Goal: Transaction & Acquisition: Book appointment/travel/reservation

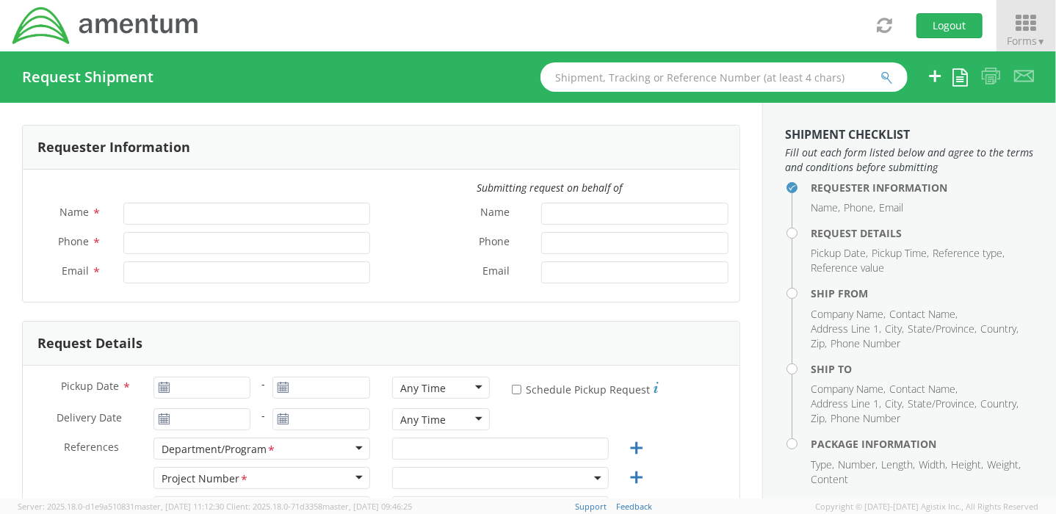
type input "[PERSON_NAME]"
type input "[PHONE_NUMBER]"
type input "[PERSON_NAME][EMAIL_ADDRESS][PERSON_NAME][DOMAIN_NAME]"
select select "OVBD.600501.00000"
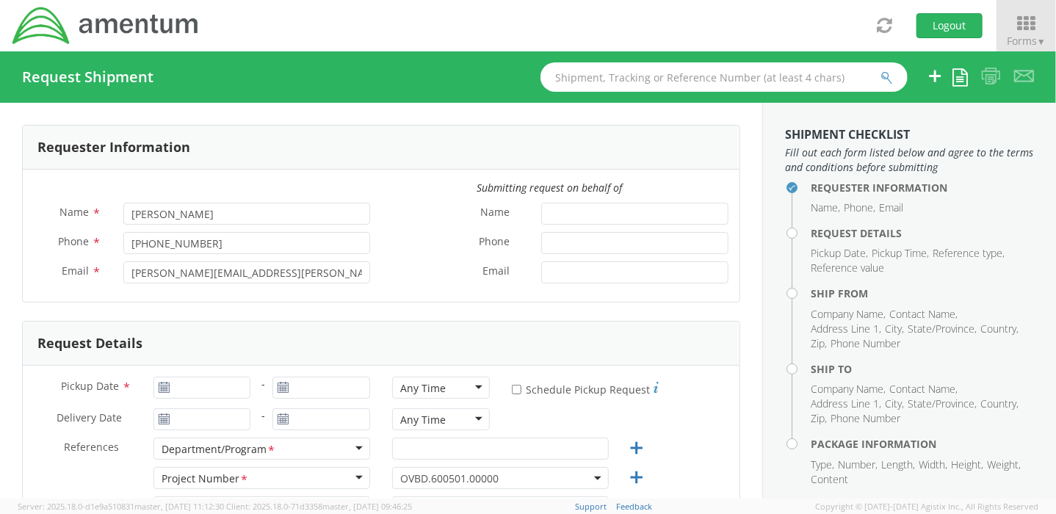
click at [771, 427] on aside "Shipment Checklist Fill out each form listed below and agree to the terms and c…" at bounding box center [909, 301] width 294 height 396
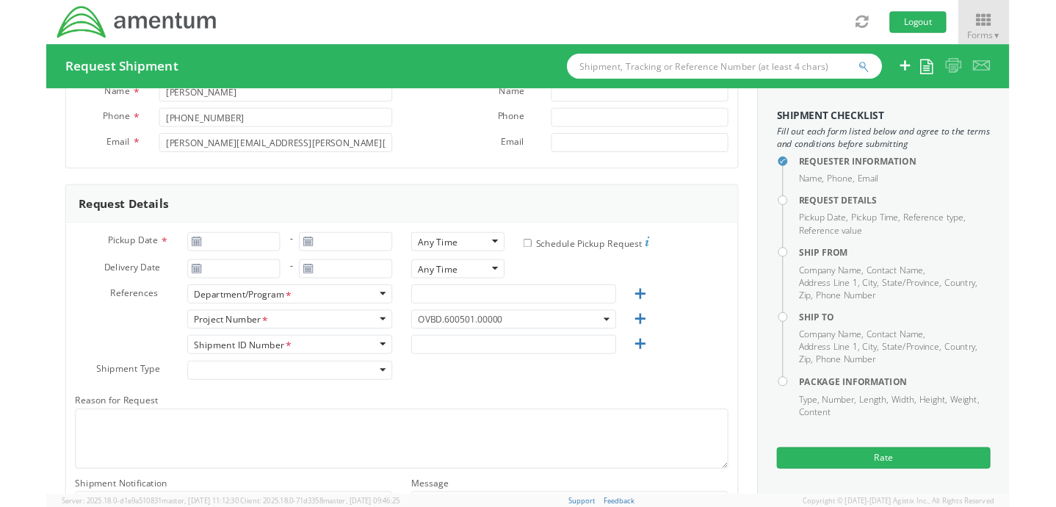
scroll to position [147, 0]
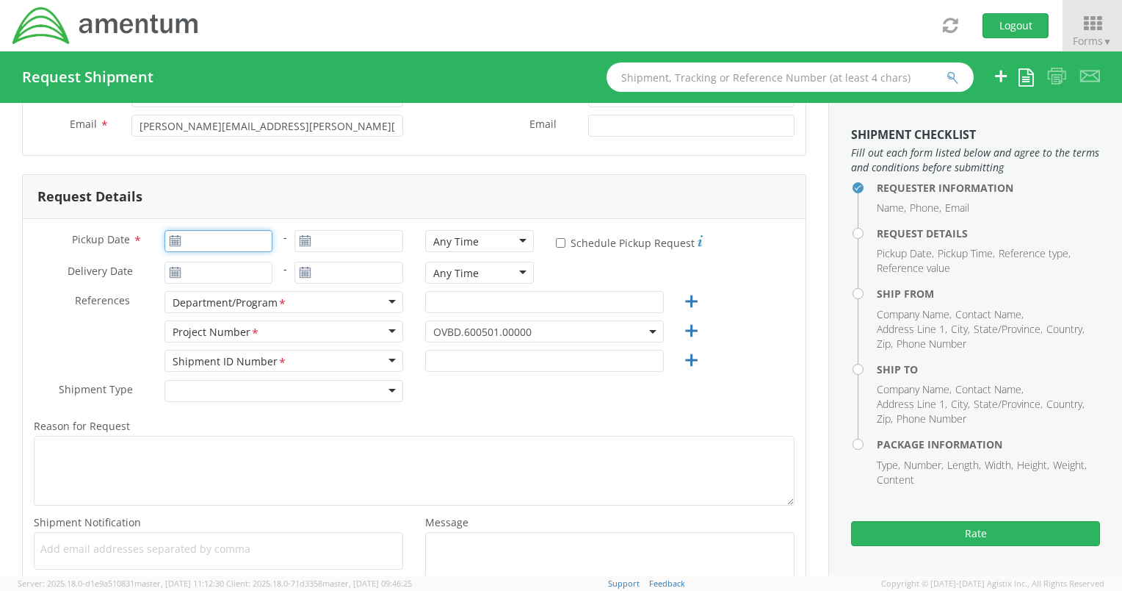
type input "[DATE]"
click at [194, 245] on input "[DATE]" at bounding box center [219, 241] width 109 height 22
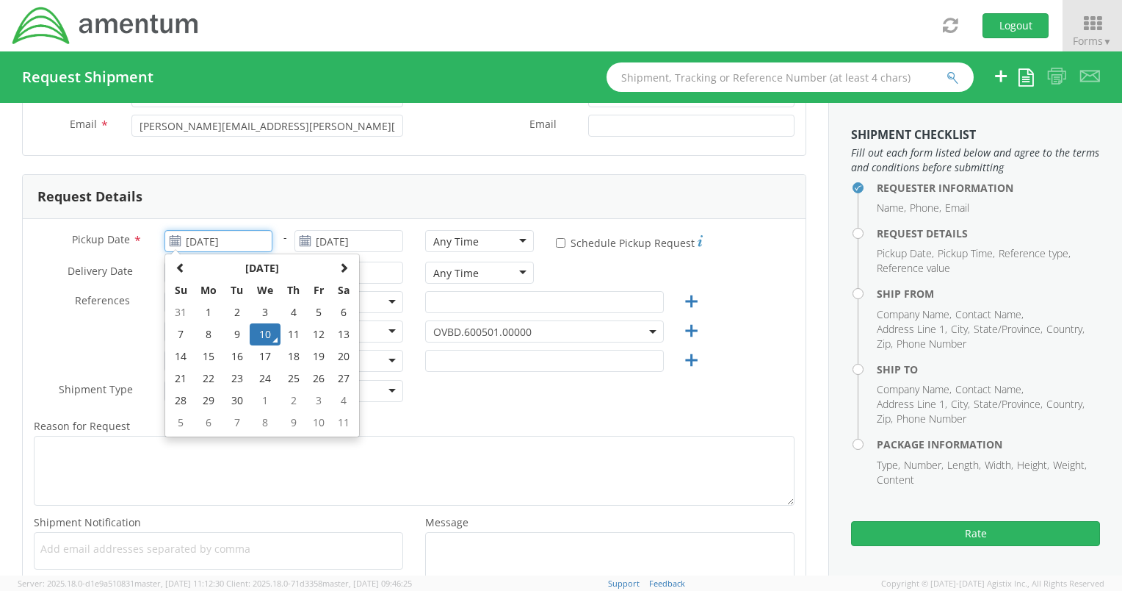
click at [260, 331] on td "10" at bounding box center [265, 334] width 31 height 22
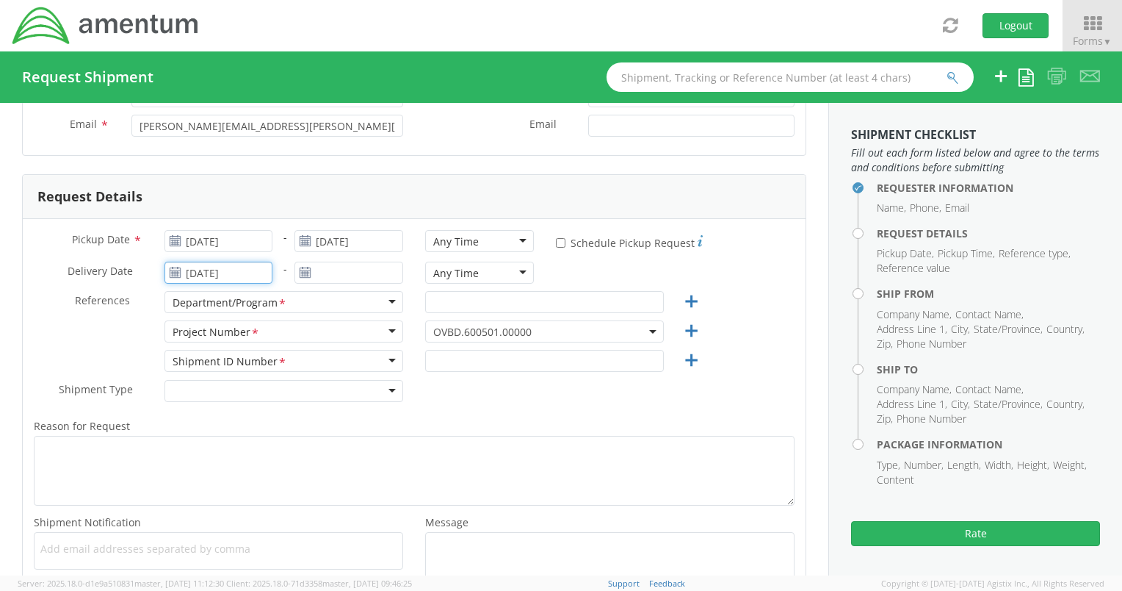
click at [228, 273] on input "[DATE]" at bounding box center [219, 272] width 109 height 22
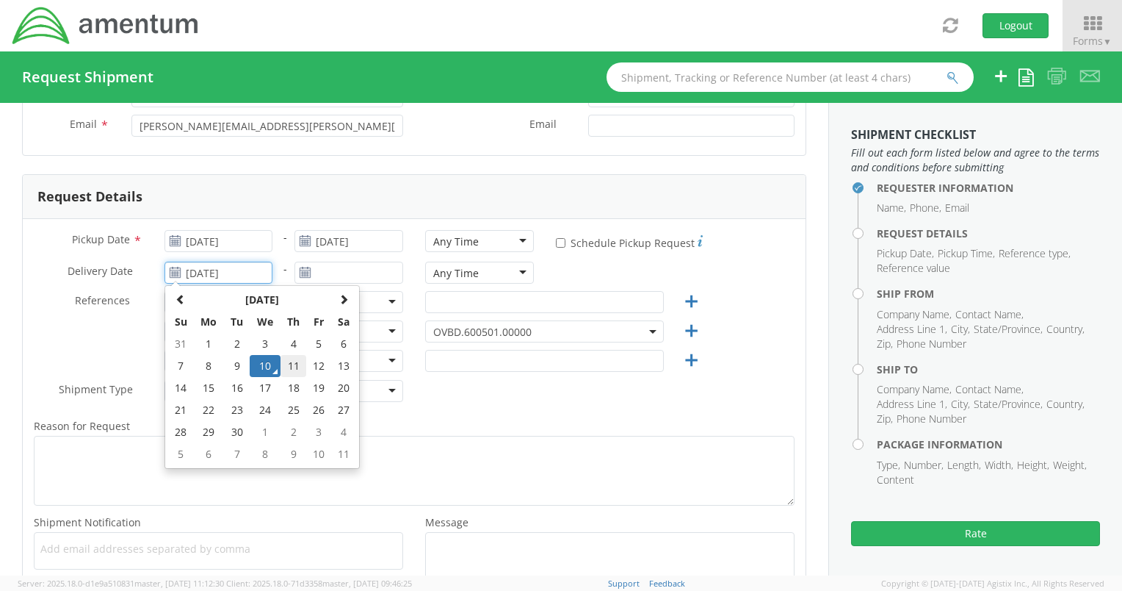
click at [295, 365] on td "11" at bounding box center [294, 366] width 26 height 22
type input "[DATE]"
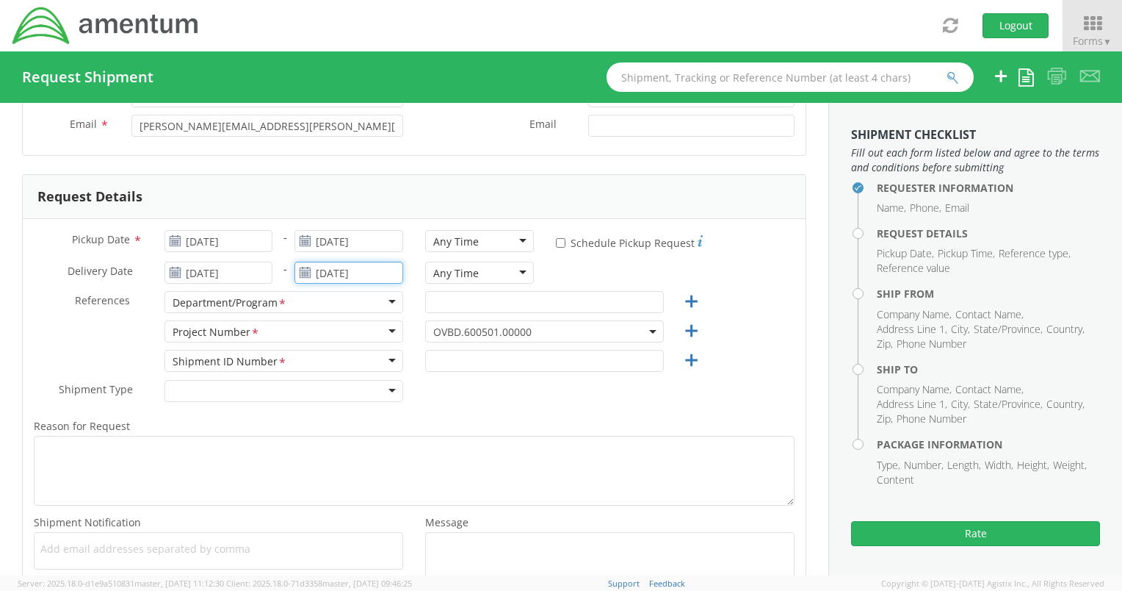
drag, startPoint x: 343, startPoint y: 270, endPoint x: 341, endPoint y: 278, distance: 7.7
click at [343, 270] on input "[DATE]" at bounding box center [349, 272] width 109 height 22
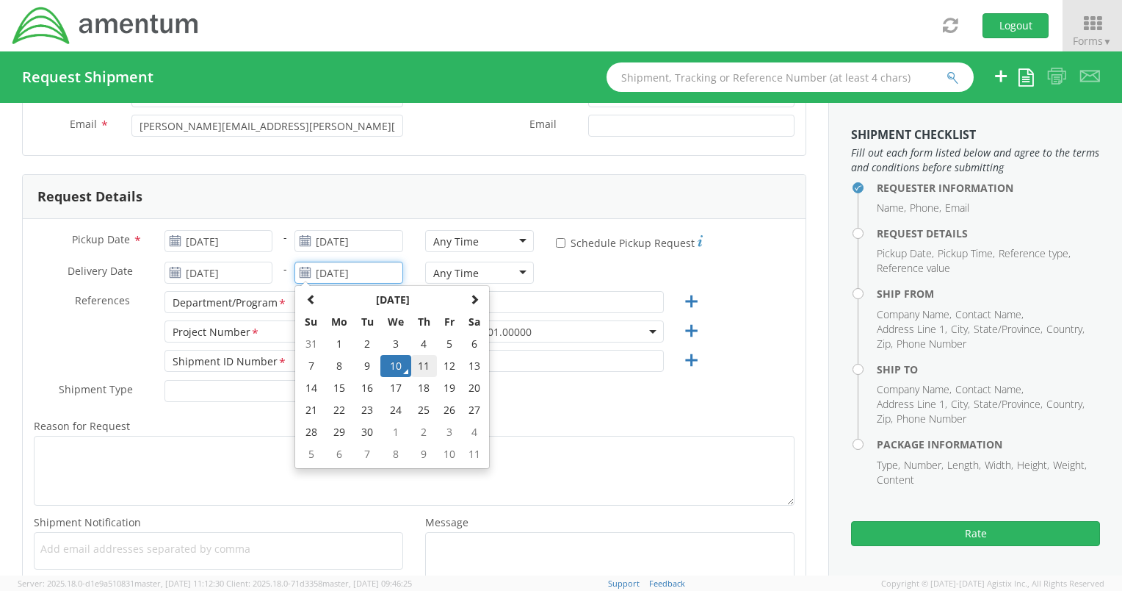
click at [416, 364] on td "11" at bounding box center [424, 366] width 26 height 22
type input "[DATE]"
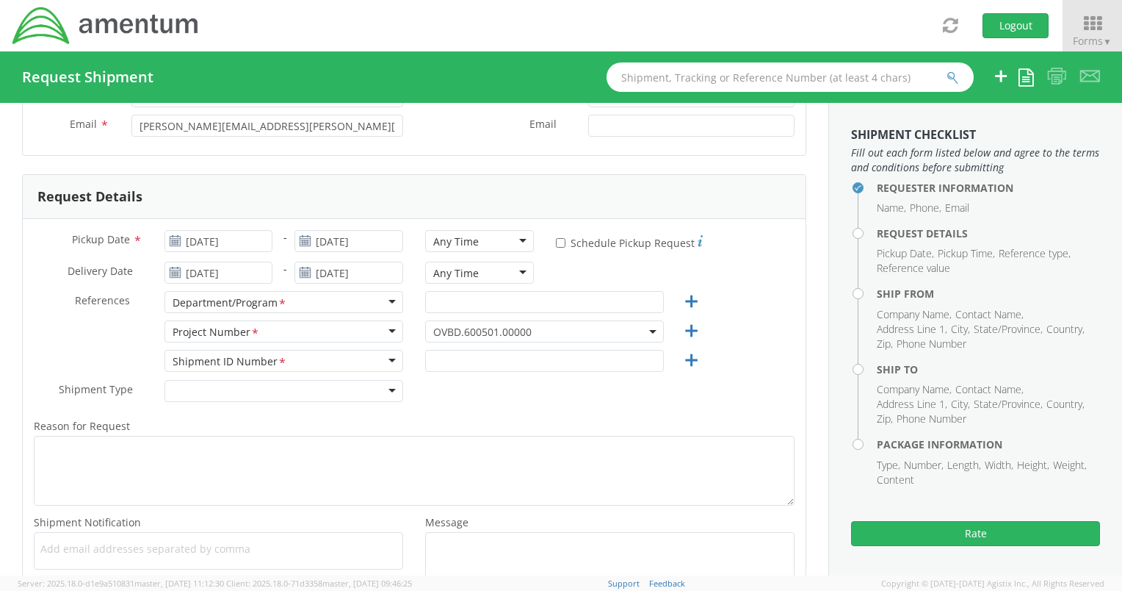
click at [497, 273] on div "Any Time" at bounding box center [479, 272] width 109 height 22
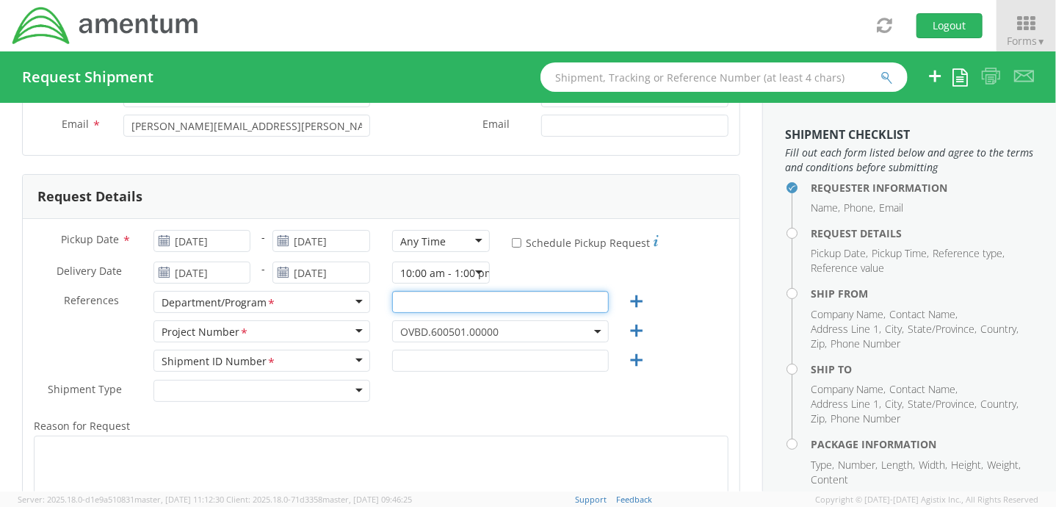
click at [438, 300] on input "text" at bounding box center [500, 302] width 217 height 22
type input "BD"
click at [513, 329] on span "OVBD.600501.00000" at bounding box center [500, 332] width 201 height 14
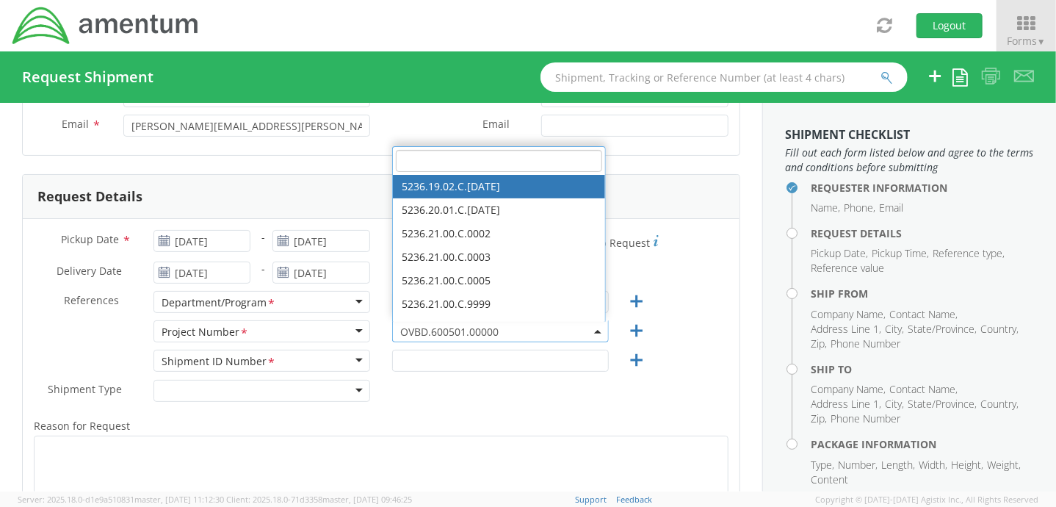
click at [505, 361] on div "Pickup Date * [DATE] - [DATE] Any Time Any Time Any Time 7:00 am - 10:00 am 10:…" at bounding box center [381, 412] width 717 height 386
paste input "BDPR.100886.2BDOG"
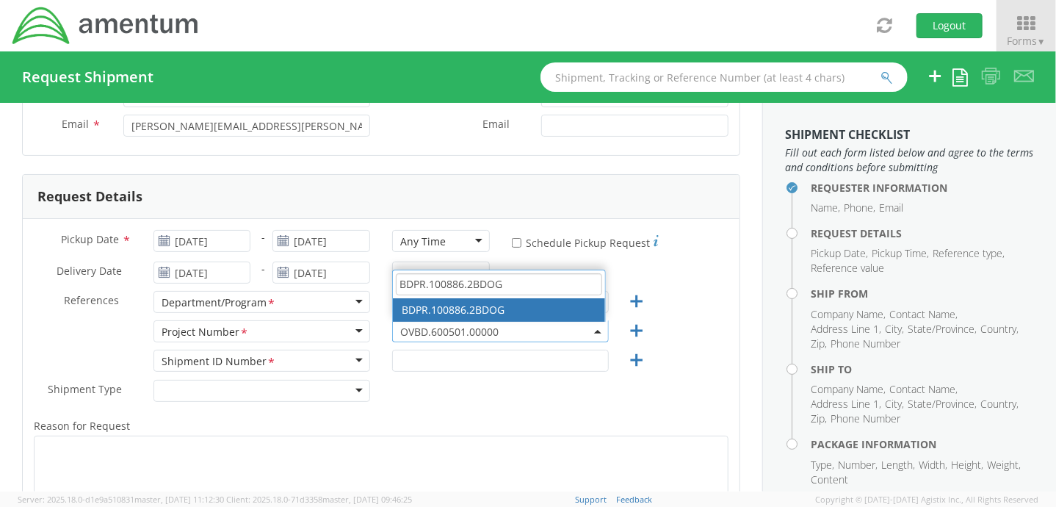
type input "BDPR.100886.2BDOG"
select select "BDPR.100886.2BDOG"
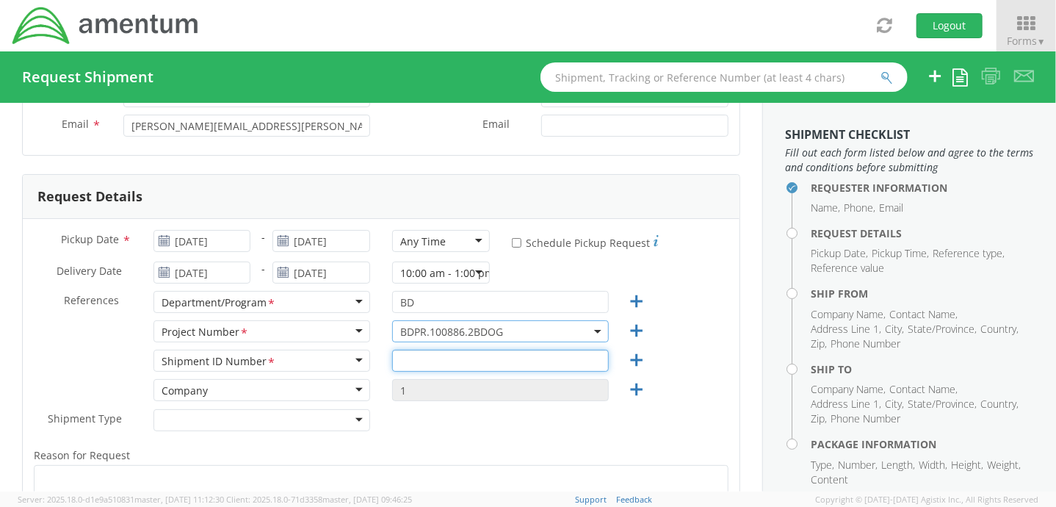
click at [448, 365] on input "text" at bounding box center [500, 361] width 217 height 22
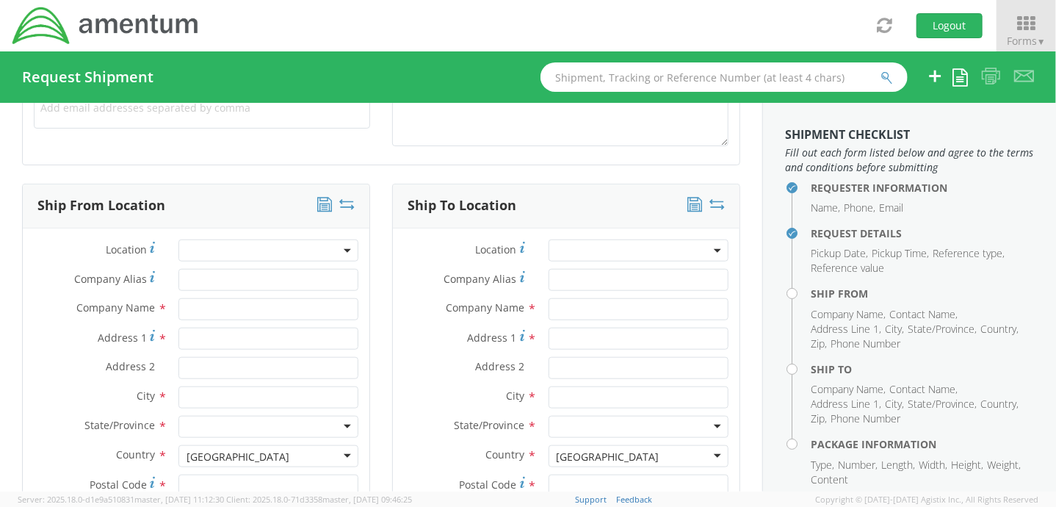
scroll to position [661, 0]
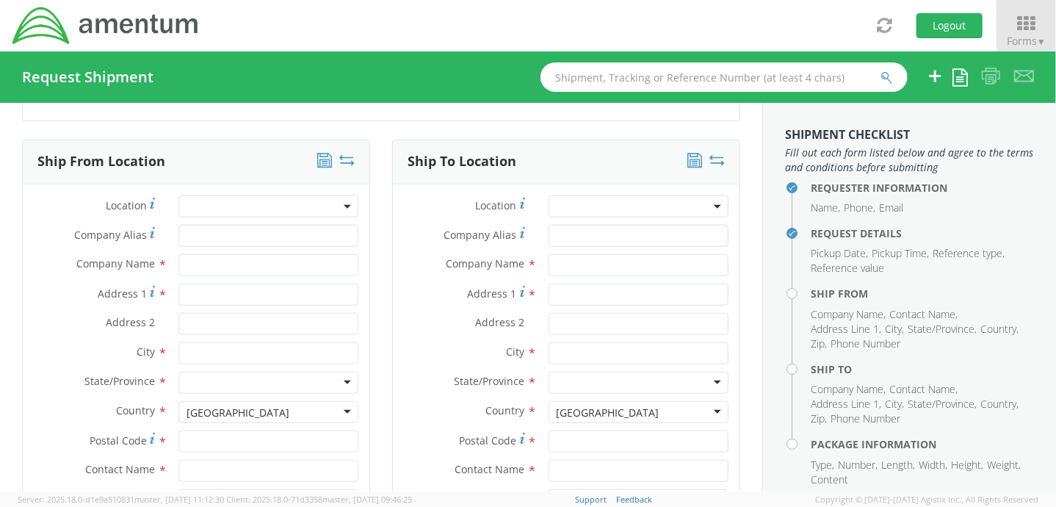
type input "DP Tabs"
click at [281, 203] on span at bounding box center [268, 206] width 180 height 22
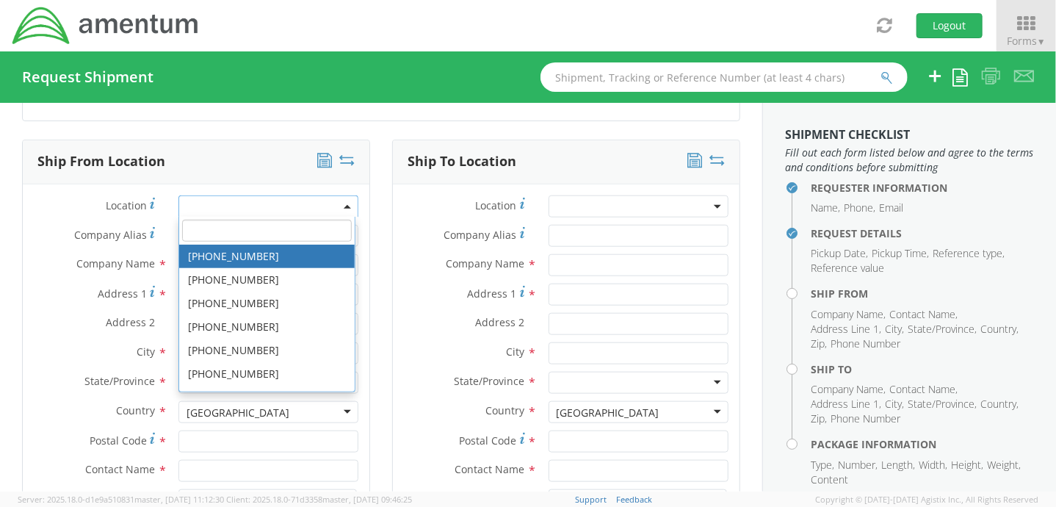
click at [283, 228] on input "search" at bounding box center [267, 231] width 170 height 22
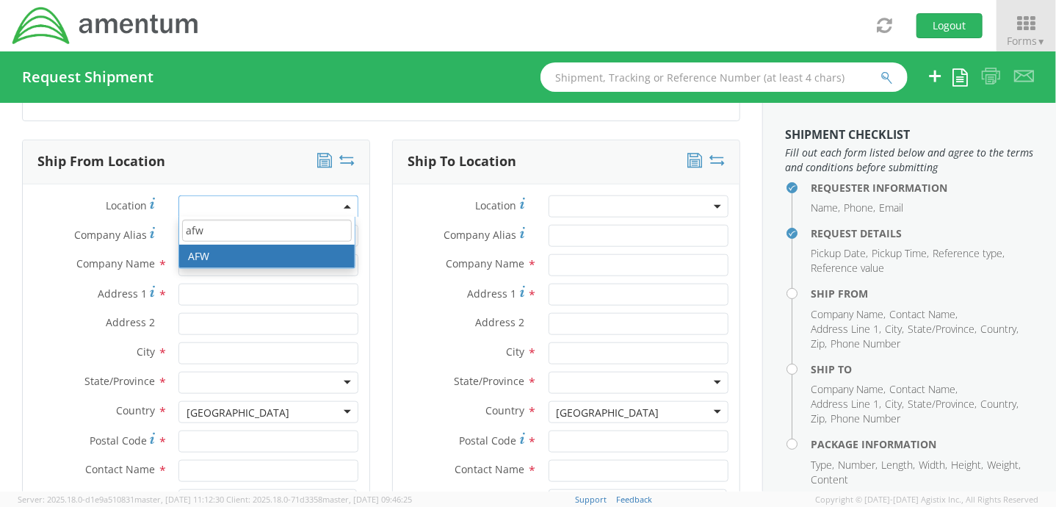
type input "afw"
type input "Amentum Services, Inc."
type input "[STREET_ADDRESS]"
type input "[GEOGRAPHIC_DATA]"
type input "76177"
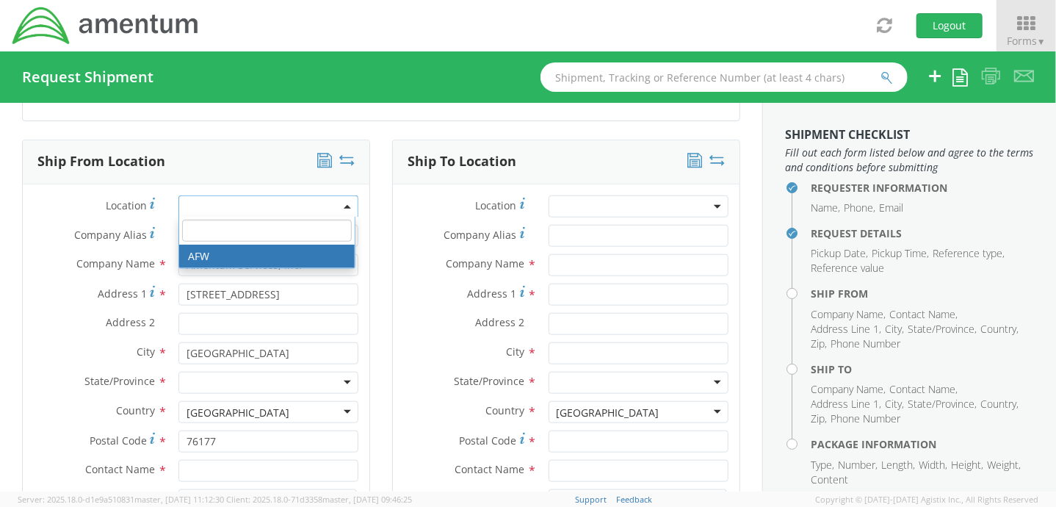
select select "34021"
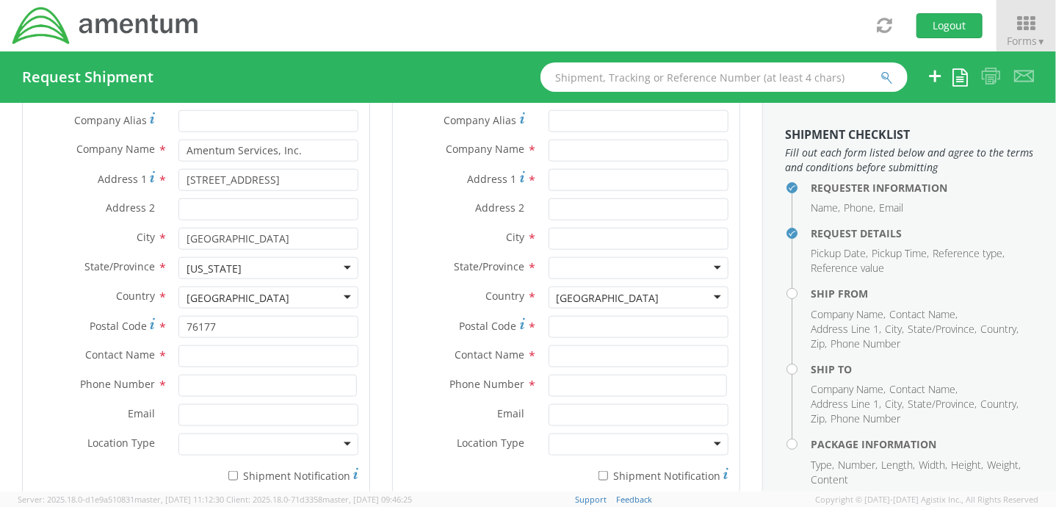
scroll to position [808, 0]
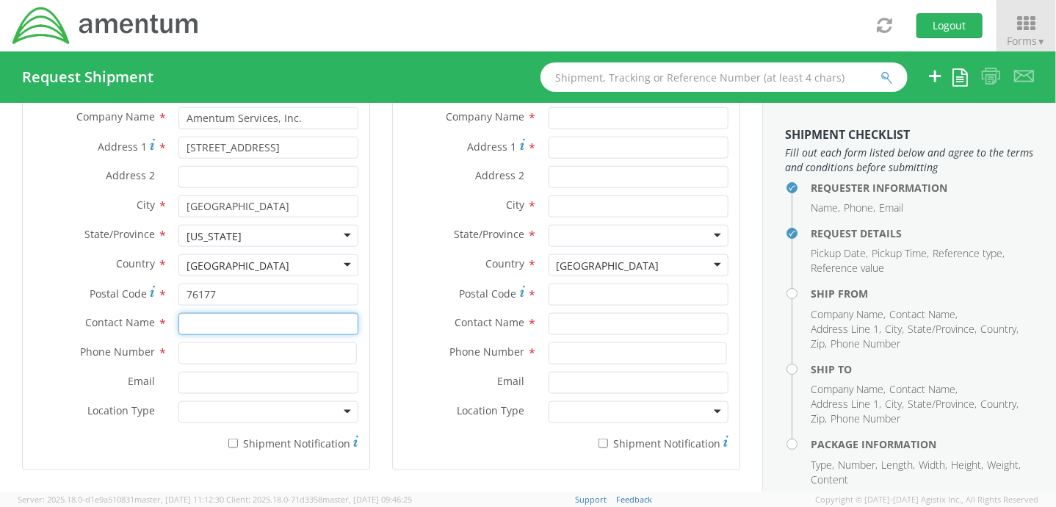
click at [260, 329] on input "text" at bounding box center [268, 324] width 180 height 22
type input "[PERSON_NAME]"
type input "9728164415"
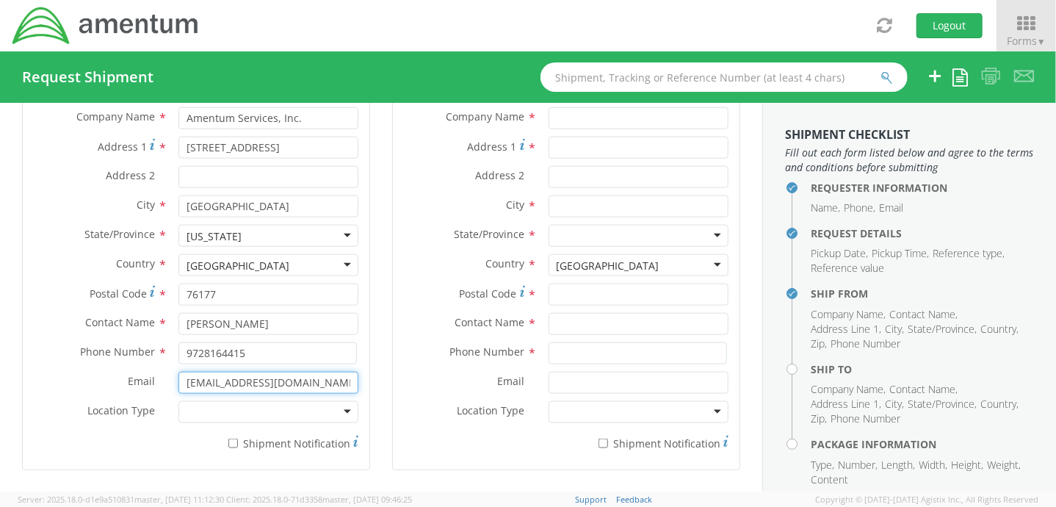
drag, startPoint x: 308, startPoint y: 380, endPoint x: 77, endPoint y: 371, distance: 230.8
click at [77, 372] on div "Email * [EMAIL_ADDRESS][DOMAIN_NAME]" at bounding box center [196, 383] width 347 height 22
type input "[PERSON_NAME][EMAIL_ADDRESS][PERSON_NAME][DOMAIN_NAME]"
click at [393, 339] on div "Contact Name *" at bounding box center [566, 327] width 347 height 29
click at [234, 439] on input "* Shipment Notification" at bounding box center [233, 444] width 10 height 10
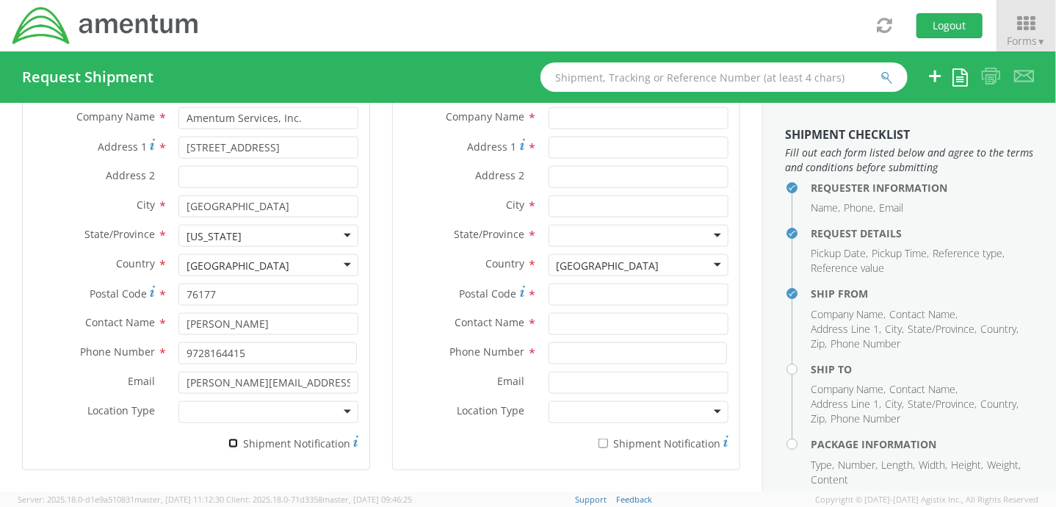
checkbox input "true"
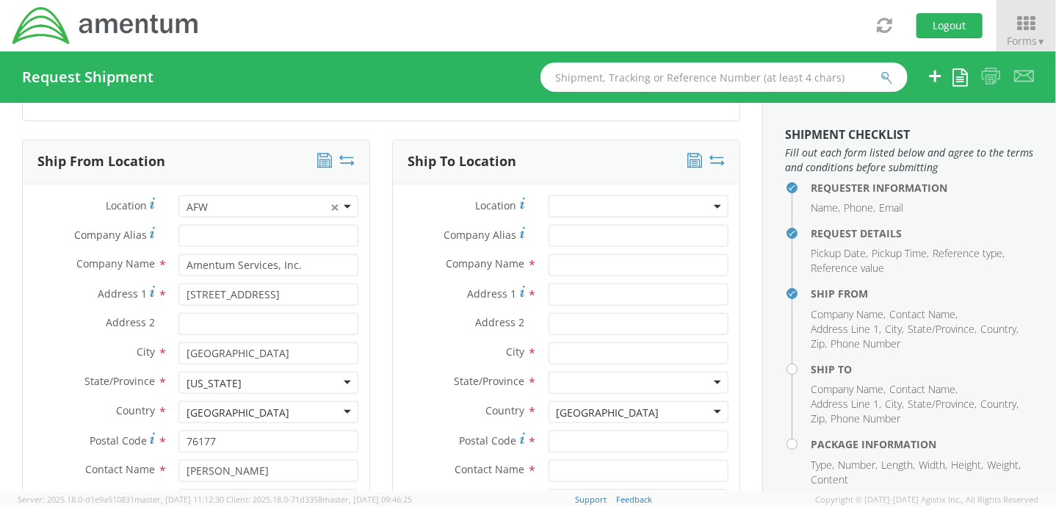
scroll to position [735, 0]
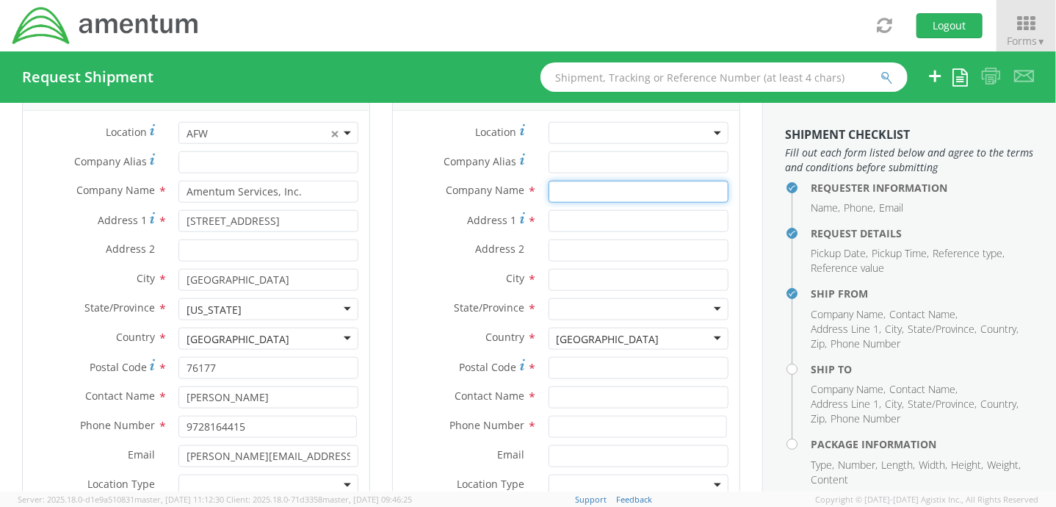
click at [632, 186] on input "text" at bounding box center [639, 192] width 180 height 22
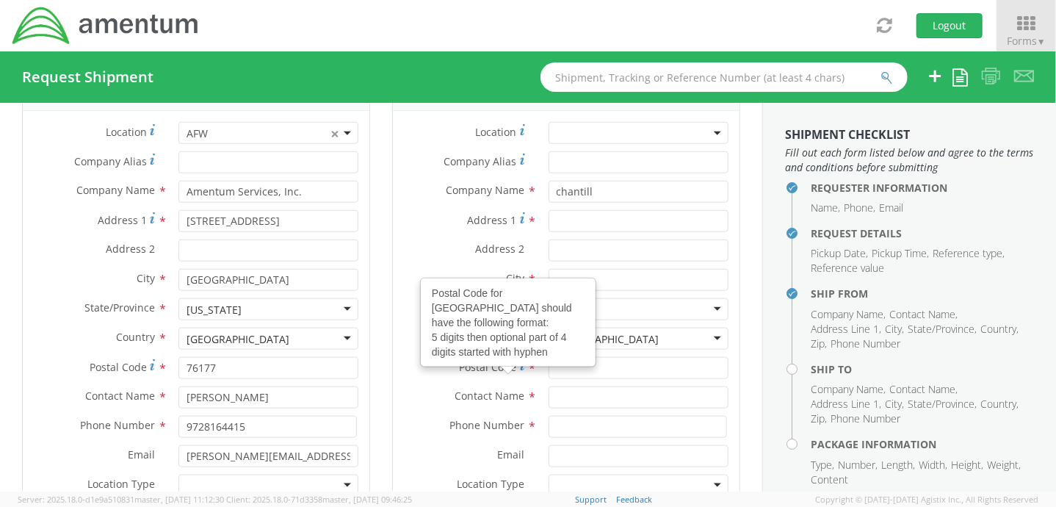
click at [429, 228] on div "Address 1 *" at bounding box center [566, 221] width 347 height 22
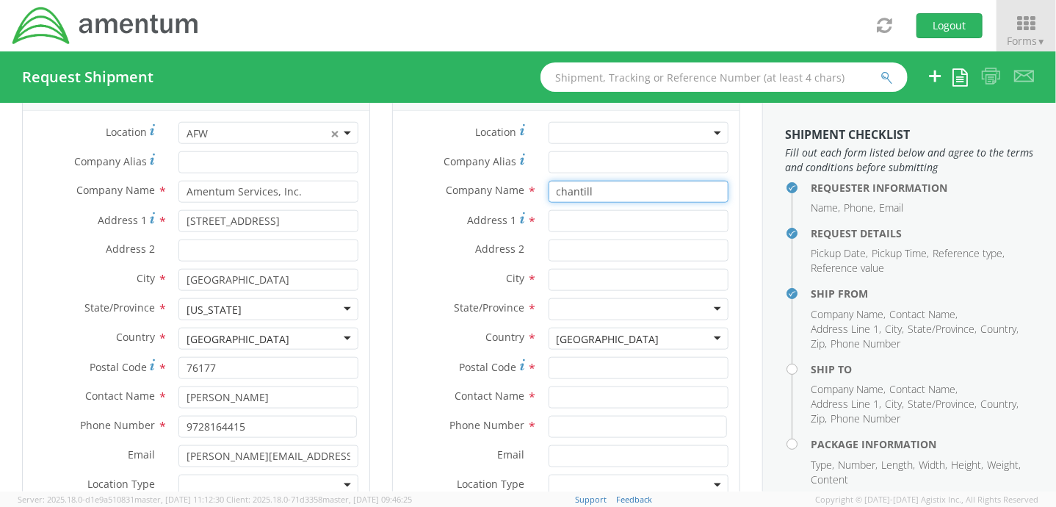
drag, startPoint x: 593, startPoint y: 187, endPoint x: 516, endPoint y: 201, distance: 78.5
click at [516, 201] on div "Company Name * [PERSON_NAME] [PERSON_NAME] y Office - ( [PERSON_NAME] ) [STREET…" at bounding box center [566, 195] width 347 height 29
type input "a"
click at [576, 189] on input "Amwentum" at bounding box center [639, 192] width 180 height 22
click at [575, 189] on input "Amwentum" at bounding box center [639, 192] width 180 height 22
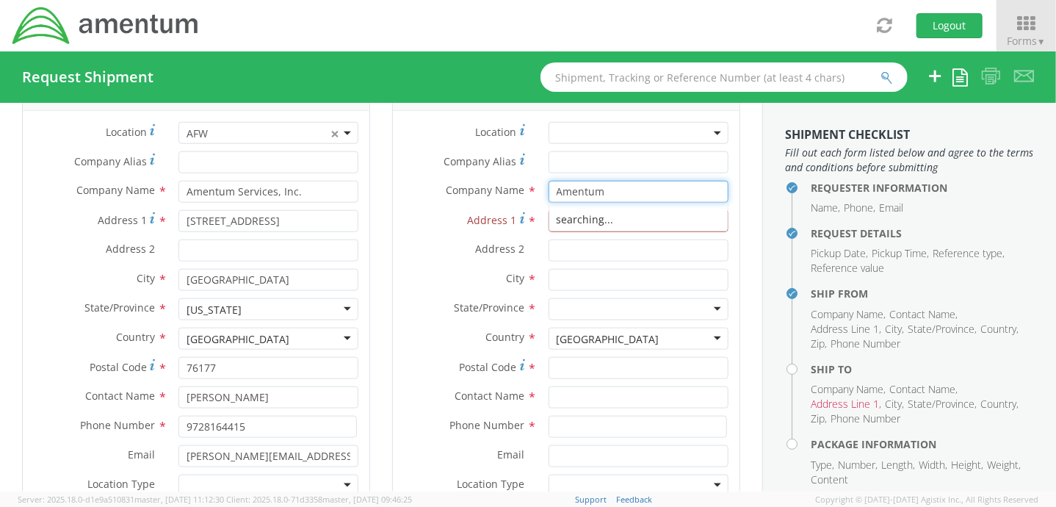
click at [585, 218] on div "searching..." at bounding box center [638, 220] width 178 height 22
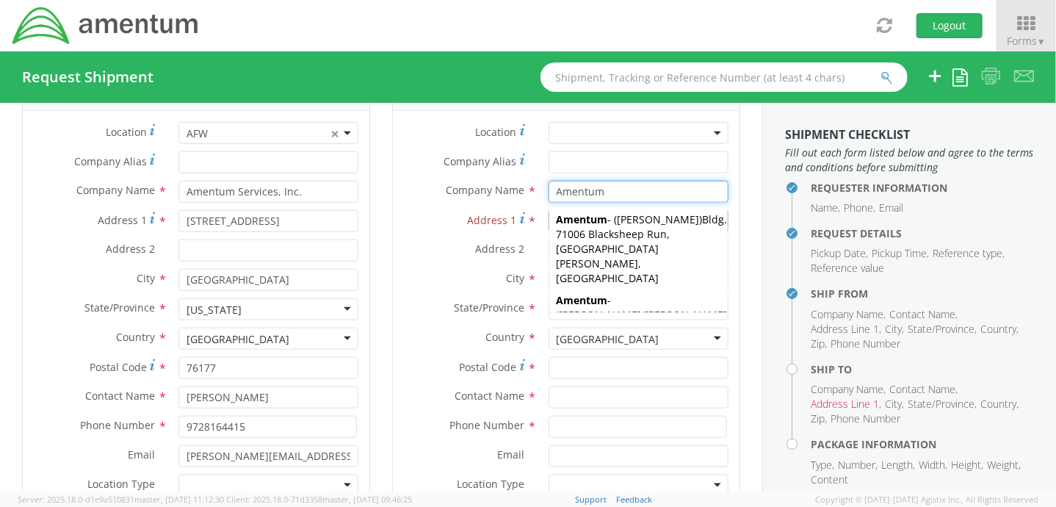
type input "Amentum"
click at [441, 241] on label "Address 2 *" at bounding box center [465, 248] width 145 height 19
click at [549, 241] on input "Address 2 *" at bounding box center [639, 250] width 180 height 22
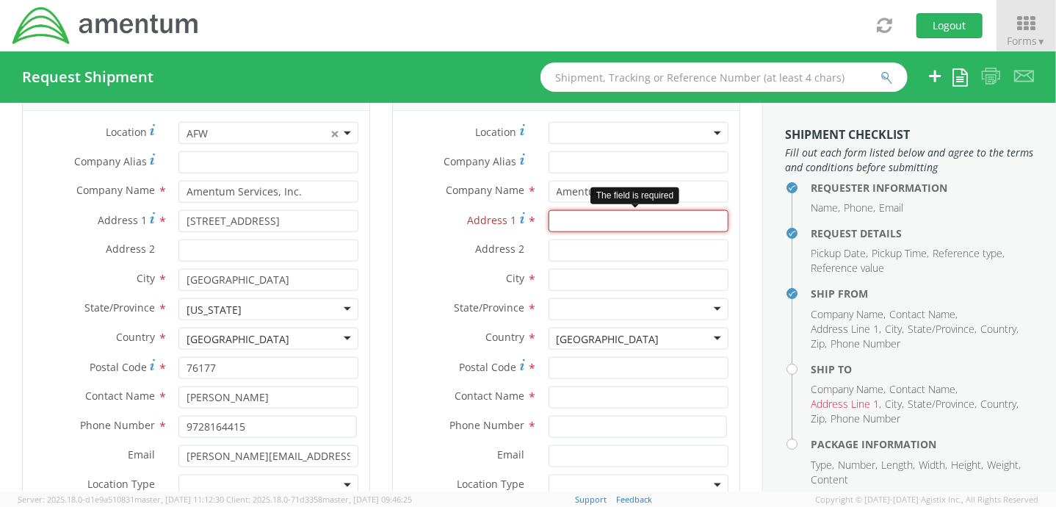
click at [565, 220] on input "Address 1 *" at bounding box center [639, 221] width 180 height 22
paste input "[STREET_ADDRESS]"
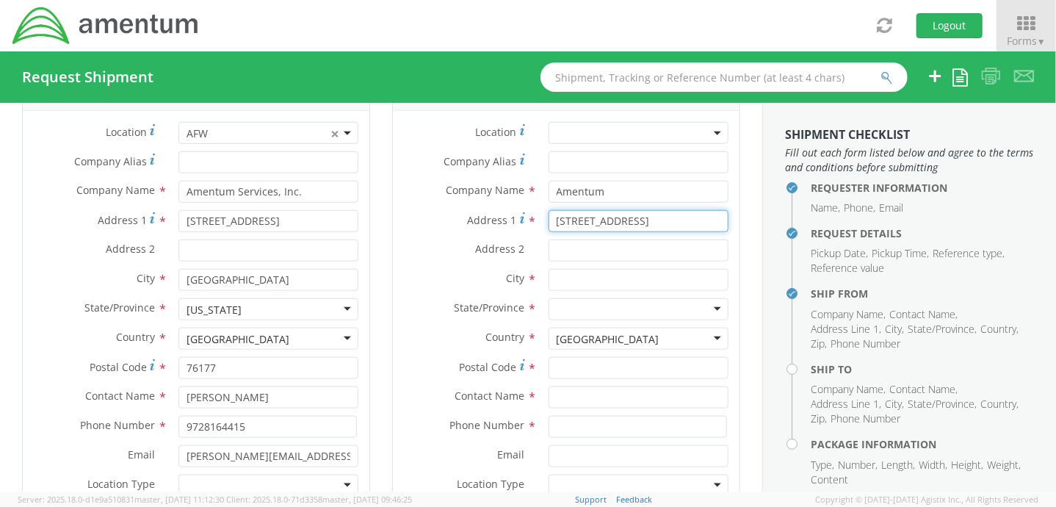
type input "[STREET_ADDRESS]"
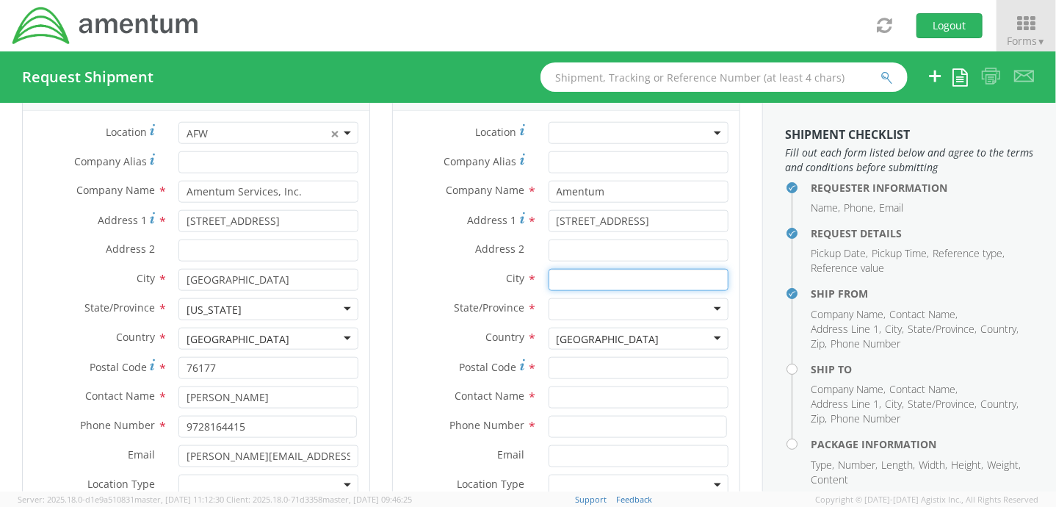
click at [560, 280] on input "text" at bounding box center [639, 280] width 180 height 22
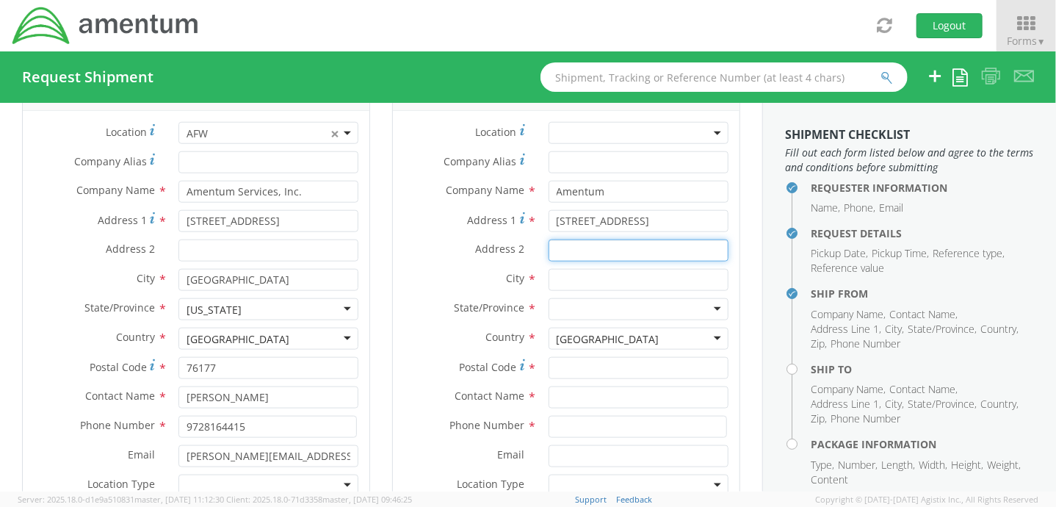
click at [558, 248] on input "Address 2 *" at bounding box center [639, 250] width 180 height 22
paste input "Suite 400"
type input "Suite 400"
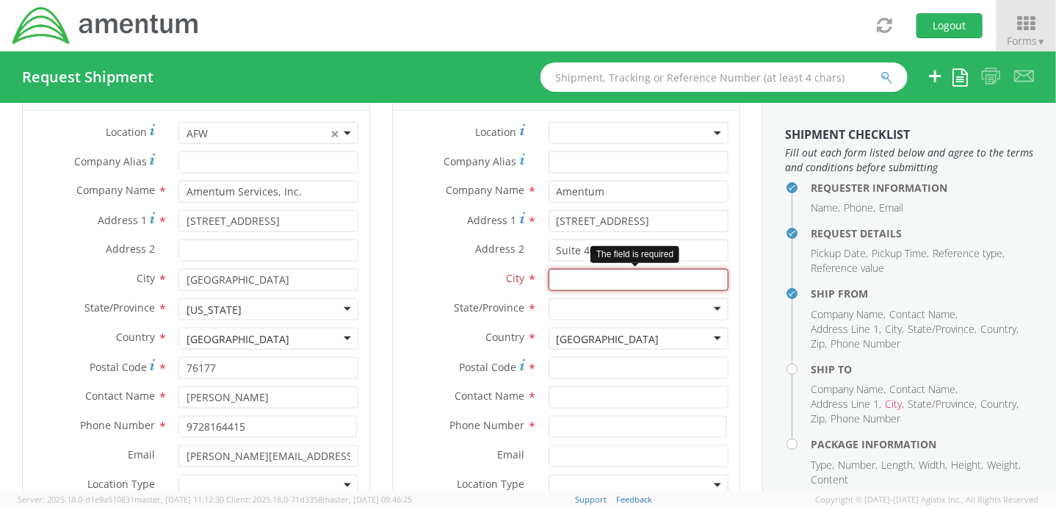
click at [571, 280] on input "text" at bounding box center [639, 280] width 180 height 22
paste input "Chantilly"
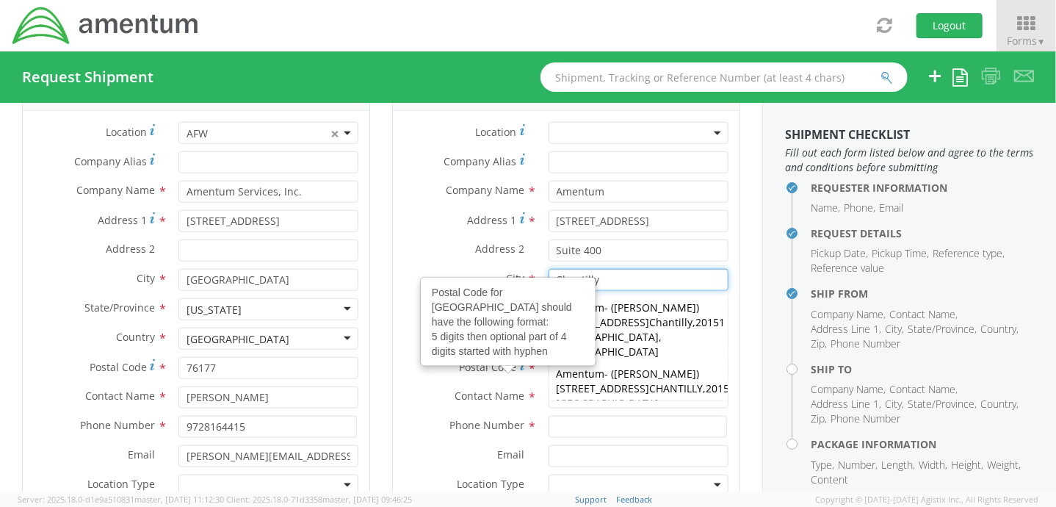
type input "Chantilly"
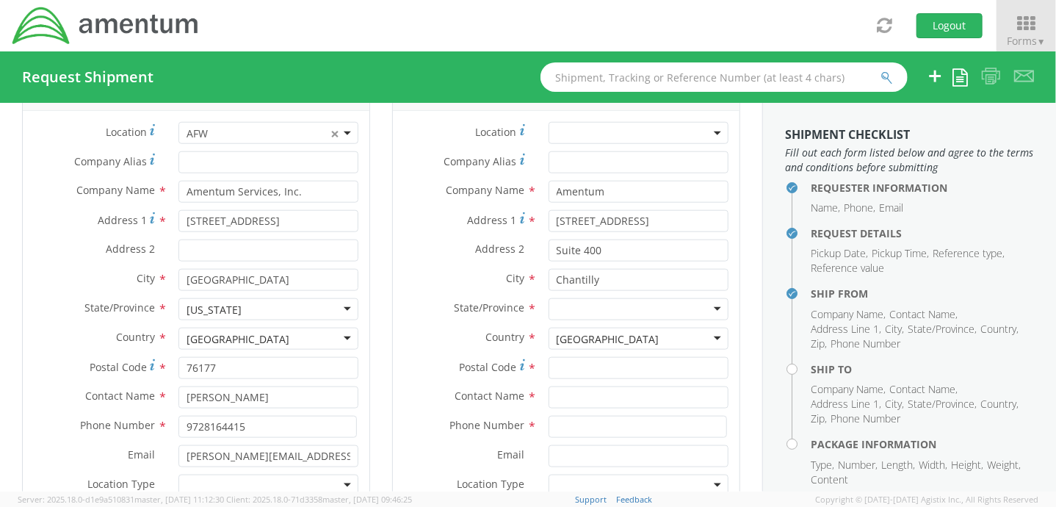
click at [412, 231] on div "Address [STREET_ADDRESS]" at bounding box center [566, 224] width 347 height 29
click at [566, 305] on div at bounding box center [639, 309] width 180 height 22
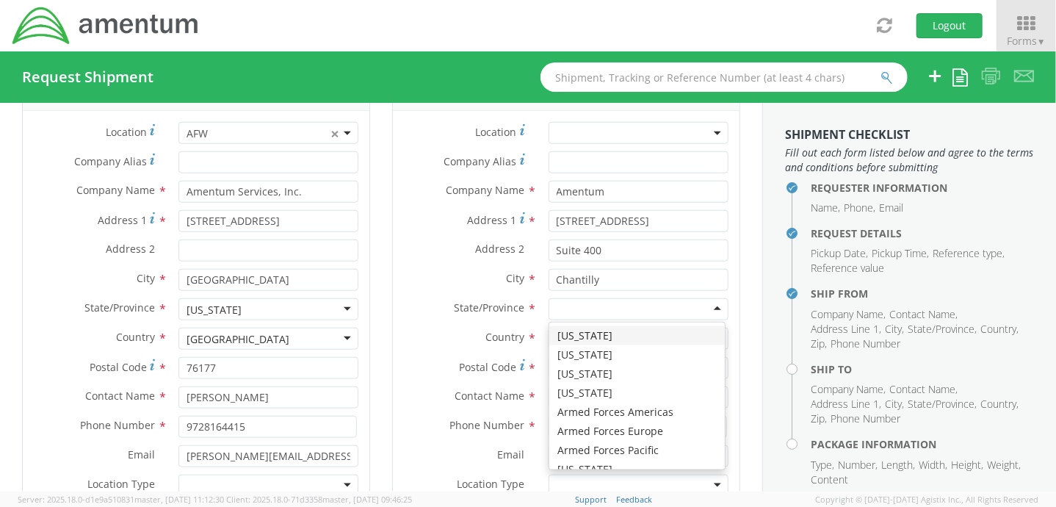
type input "v"
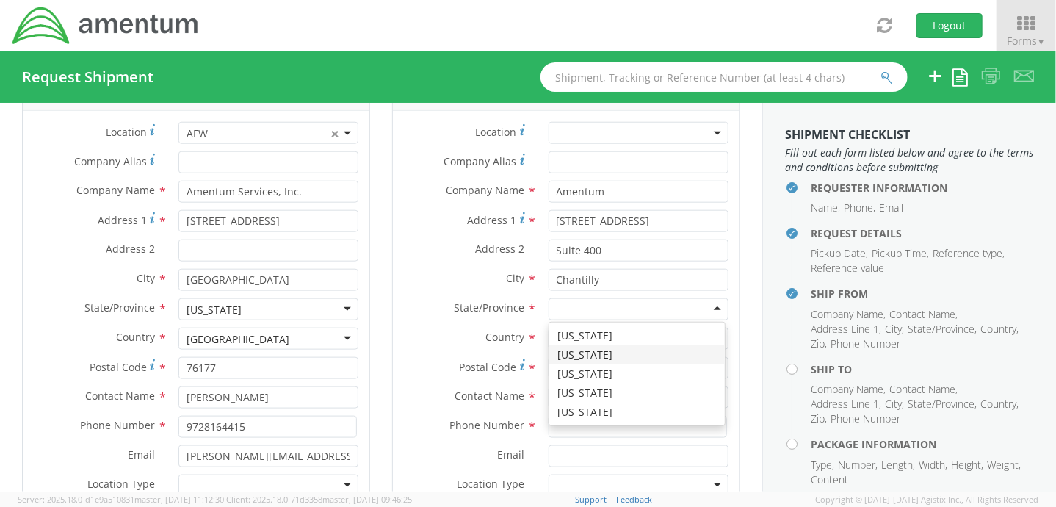
scroll to position [0, 0]
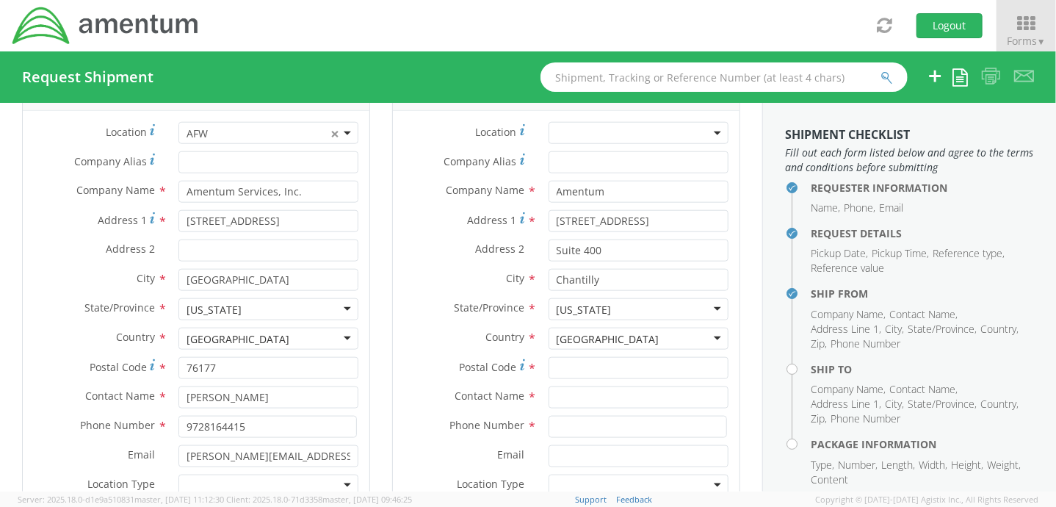
click at [412, 452] on label "Email *" at bounding box center [465, 454] width 145 height 19
click at [549, 452] on input "Email *" at bounding box center [639, 456] width 180 height 22
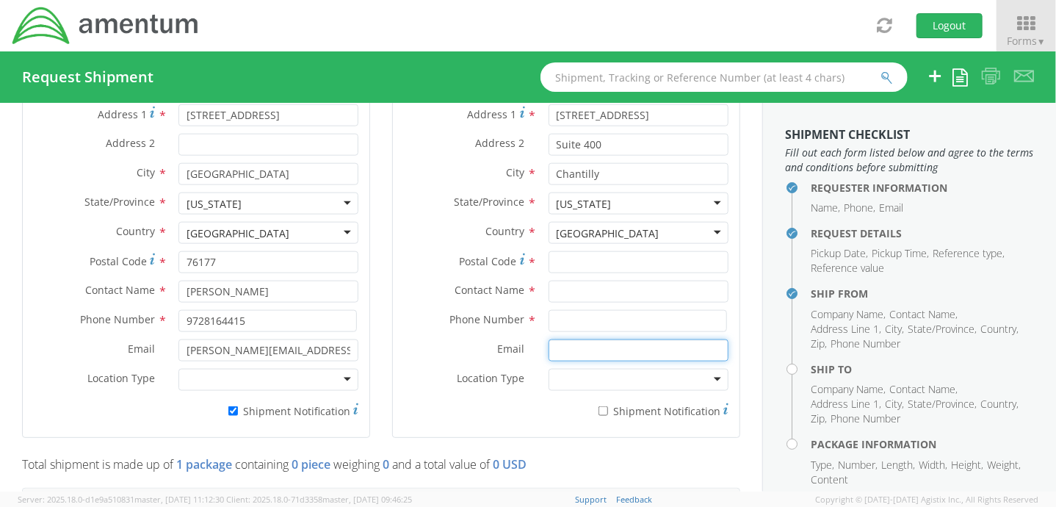
scroll to position [808, 0]
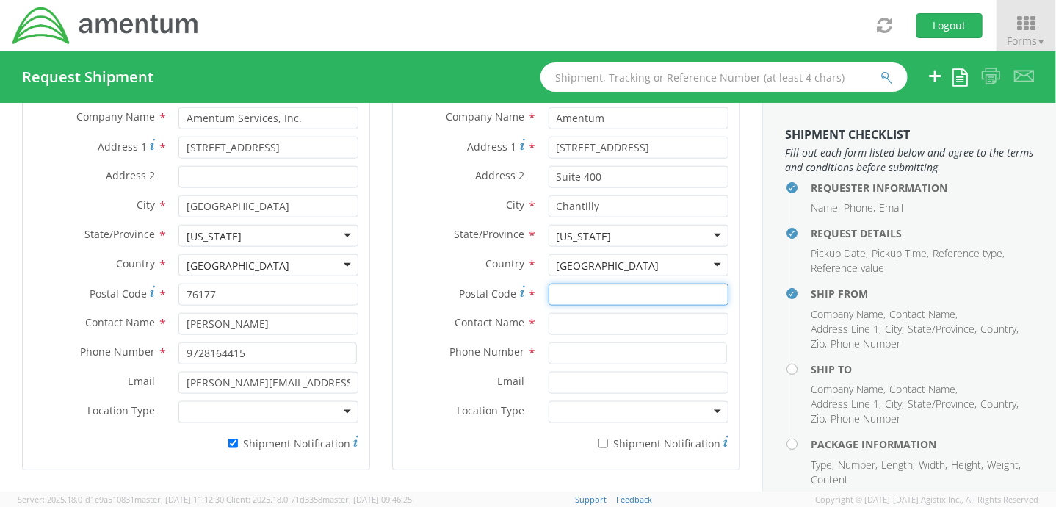
click at [569, 292] on input "Postal Code *" at bounding box center [639, 295] width 180 height 22
paste input "20151"
type input "20151"
click at [407, 331] on div "Contact Name *" at bounding box center [566, 324] width 347 height 22
click at [580, 319] on input "text" at bounding box center [639, 324] width 180 height 22
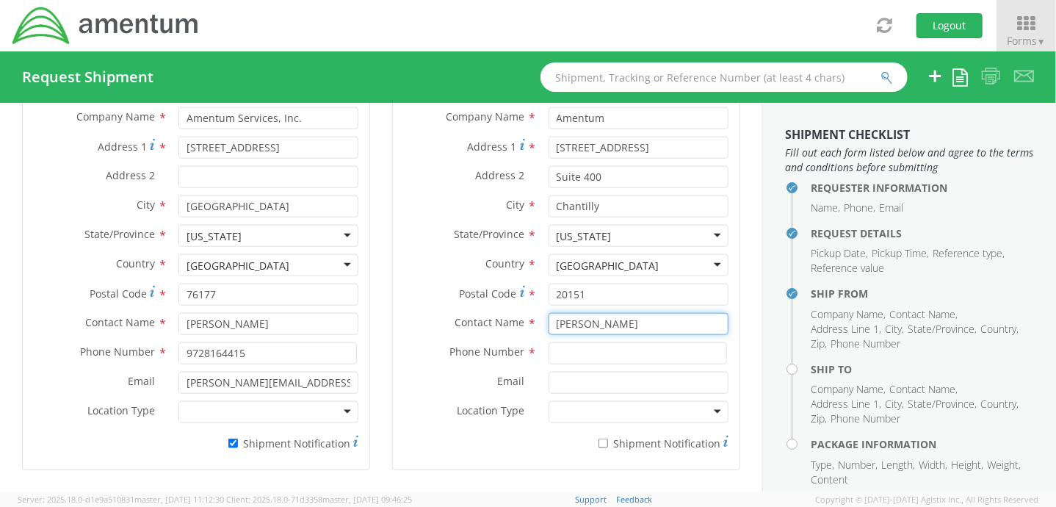
type input "[PERSON_NAME]"
click at [406, 314] on label "Contact Name *" at bounding box center [465, 322] width 145 height 19
click at [571, 353] on input at bounding box center [638, 353] width 178 height 22
drag, startPoint x: 411, startPoint y: 219, endPoint x: 455, endPoint y: 132, distance: 97.6
click at [410, 219] on div "City * Chantilly Chantilly Amentum - ( [PERSON_NAME] ) [STREET_ADDRESS] Amentum…" at bounding box center [566, 209] width 347 height 29
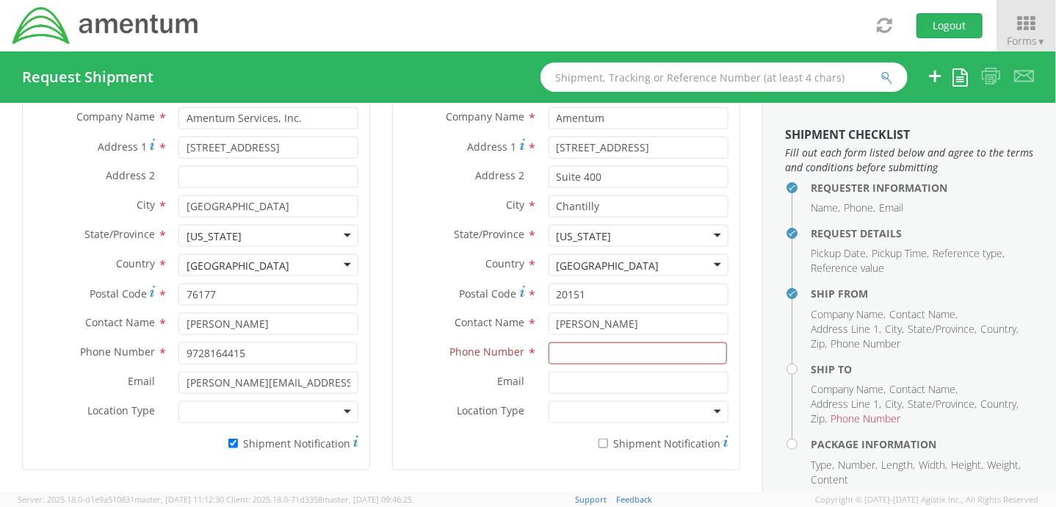
drag, startPoint x: 75, startPoint y: 436, endPoint x: 114, endPoint y: 427, distance: 39.9
click at [75, 436] on div "* Shipment Notification" at bounding box center [196, 440] width 347 height 21
click at [564, 348] on input at bounding box center [638, 353] width 178 height 22
paste input "M 571.623.9916"
drag, startPoint x: 563, startPoint y: 347, endPoint x: 603, endPoint y: 360, distance: 42.3
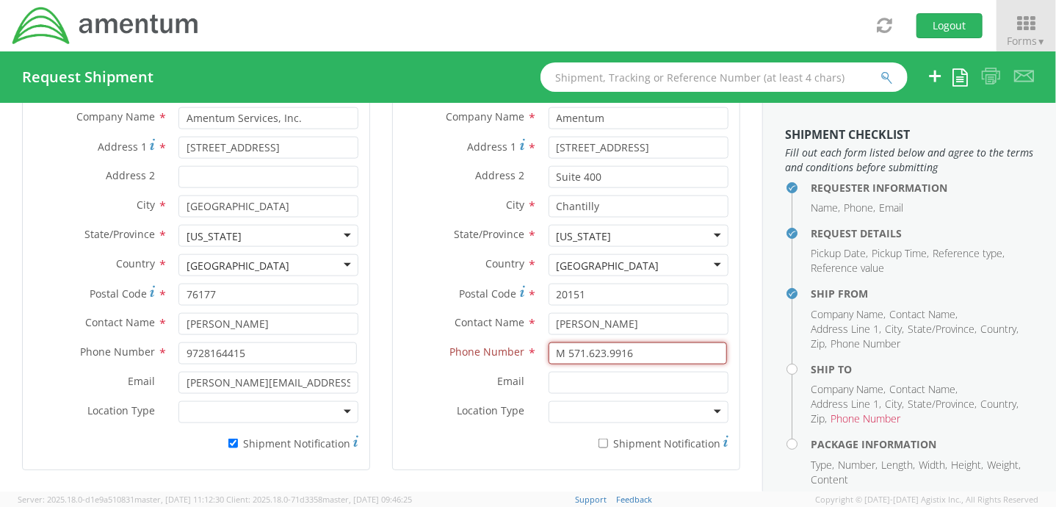
click at [564, 347] on input "M 571.623.9916" at bounding box center [638, 353] width 178 height 22
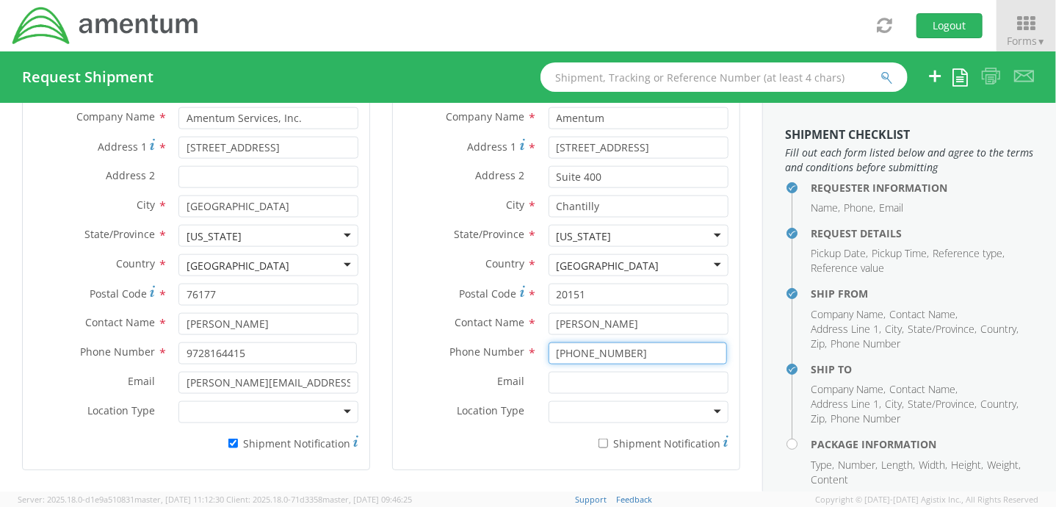
type input "[PHONE_NUMBER]"
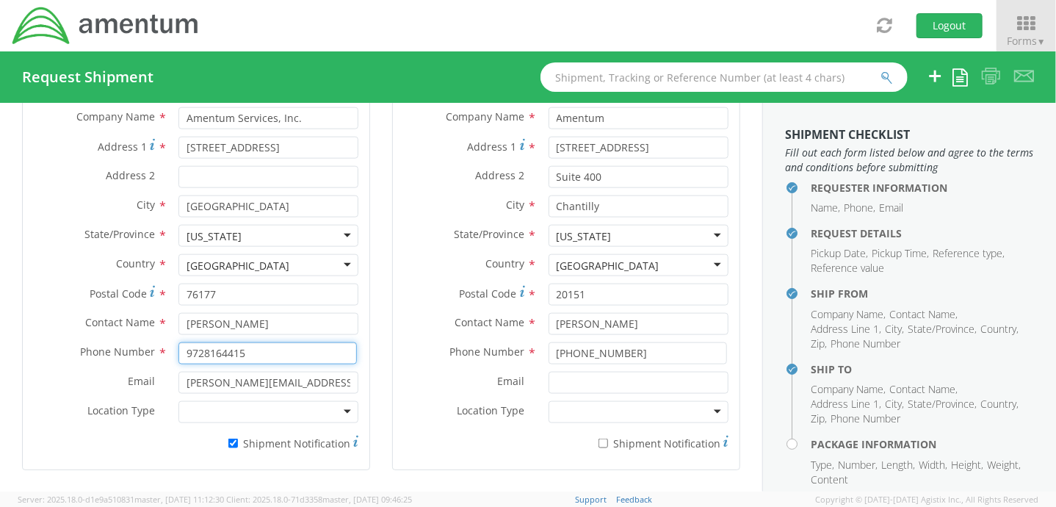
click at [210, 351] on input "9728164415" at bounding box center [267, 353] width 178 height 22
drag, startPoint x: 201, startPoint y: 351, endPoint x: 249, endPoint y: 325, distance: 54.2
click at [205, 350] on input "9728164415" at bounding box center [267, 353] width 178 height 22
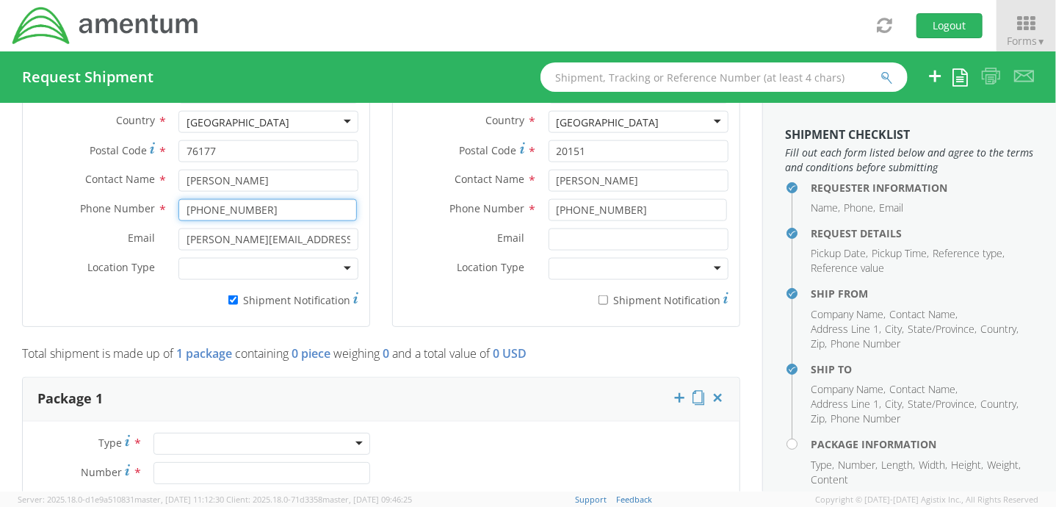
scroll to position [955, 0]
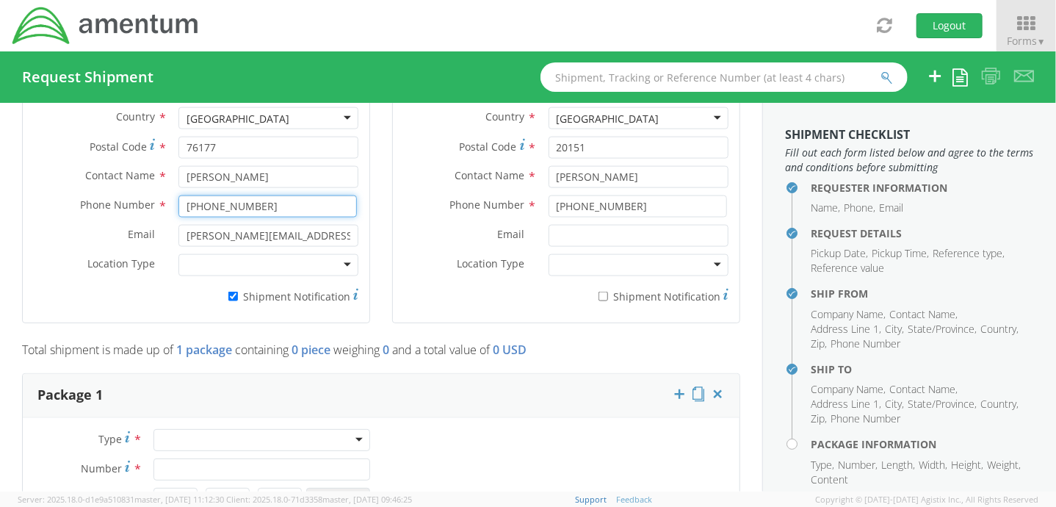
type input "[PHONE_NUMBER]"
click at [73, 301] on div "* Shipment Notification" at bounding box center [196, 294] width 347 height 21
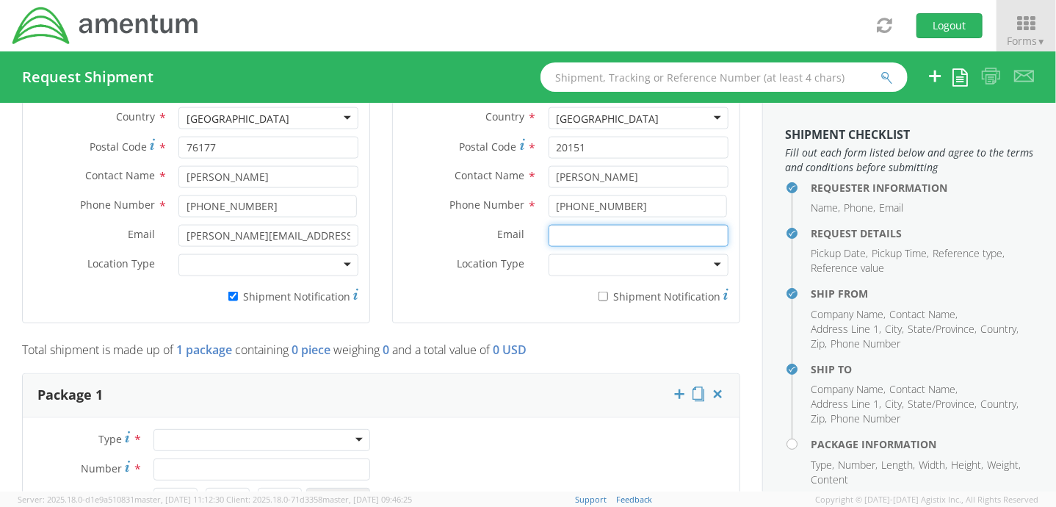
click at [564, 228] on input "Email *" at bounding box center [639, 236] width 180 height 22
paste input "mailto:[PERSON_NAME][EMAIL_ADDRESS][PERSON_NAME][DOMAIN_NAME]"
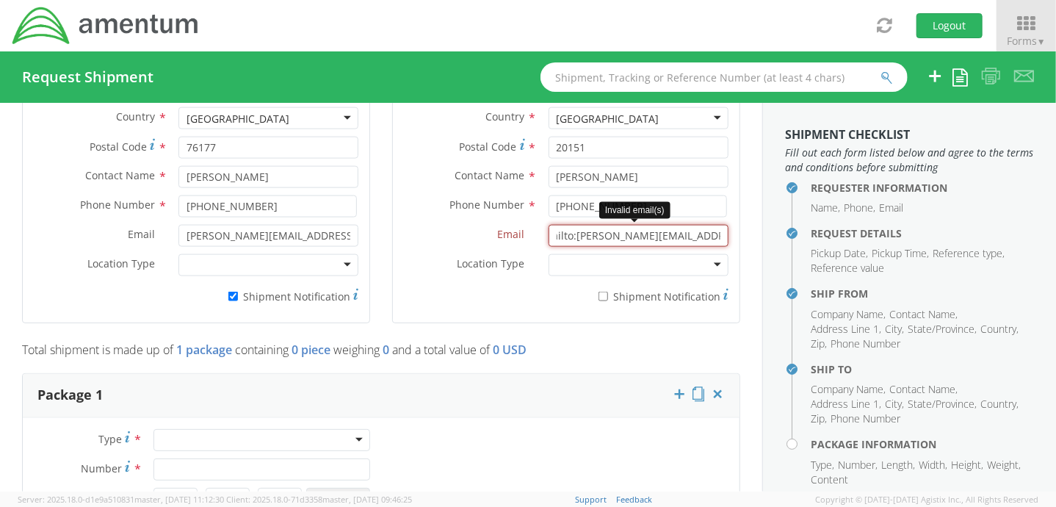
scroll to position [0, 0]
drag, startPoint x: 566, startPoint y: 237, endPoint x: 476, endPoint y: 243, distance: 90.5
click at [476, 243] on div "Email * mailto:[PERSON_NAME][EMAIL_ADDRESS][PERSON_NAME][DOMAIN_NAME]" at bounding box center [566, 236] width 347 height 22
type input "[PERSON_NAME][EMAIL_ADDRESS][PERSON_NAME][DOMAIN_NAME]"
click at [576, 265] on div at bounding box center [639, 265] width 180 height 22
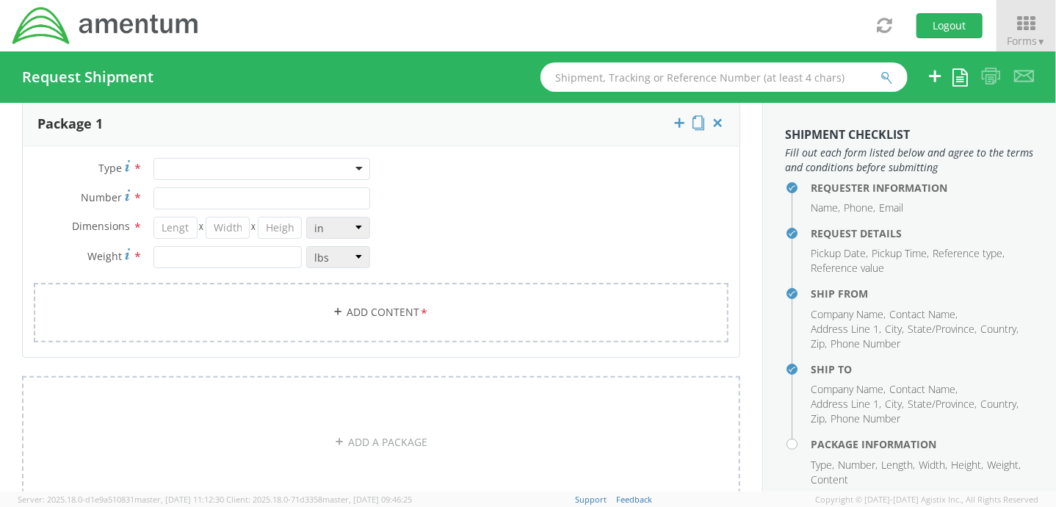
scroll to position [1175, 0]
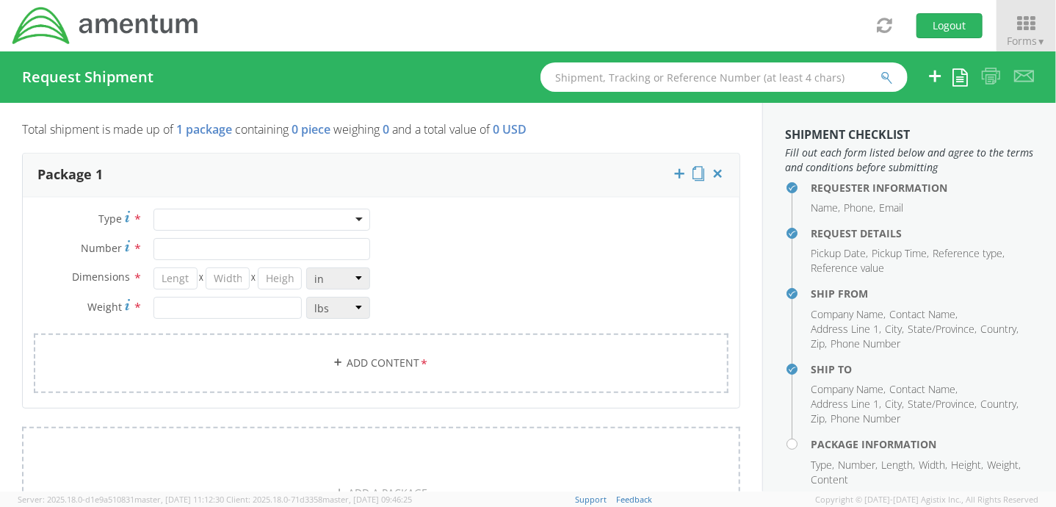
click at [214, 214] on div at bounding box center [262, 220] width 217 height 22
click at [273, 250] on input "Number *" at bounding box center [262, 249] width 217 height 22
type input "1"
click at [170, 277] on input "number" at bounding box center [176, 278] width 45 height 22
type input "18"
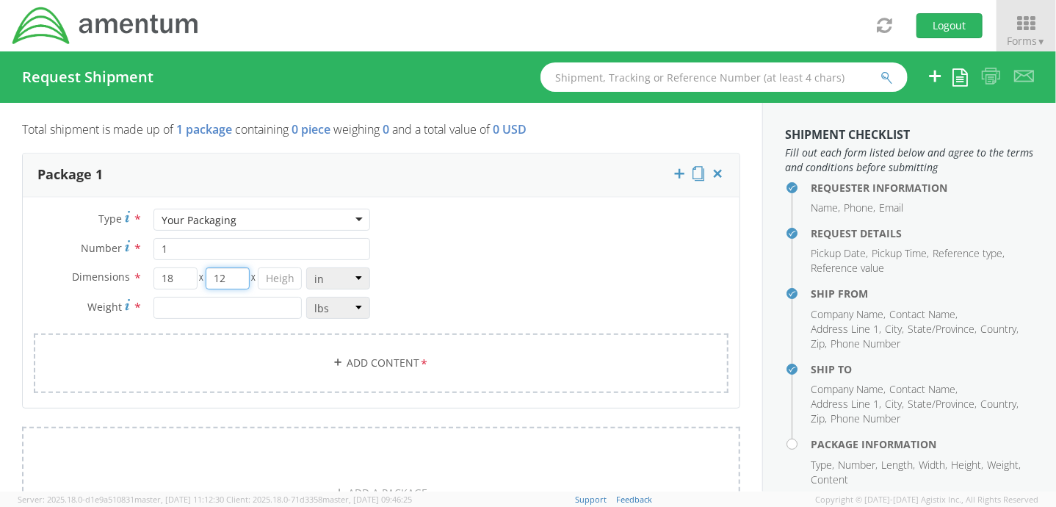
type input "12"
type input "4"
drag, startPoint x: 48, startPoint y: 232, endPoint x: 64, endPoint y: 230, distance: 15.6
click at [52, 231] on div "Type * Your Packaging Your Packaging Crate(s) Envelope Pallet(s) Oversized (Not…" at bounding box center [202, 271] width 358 height 125
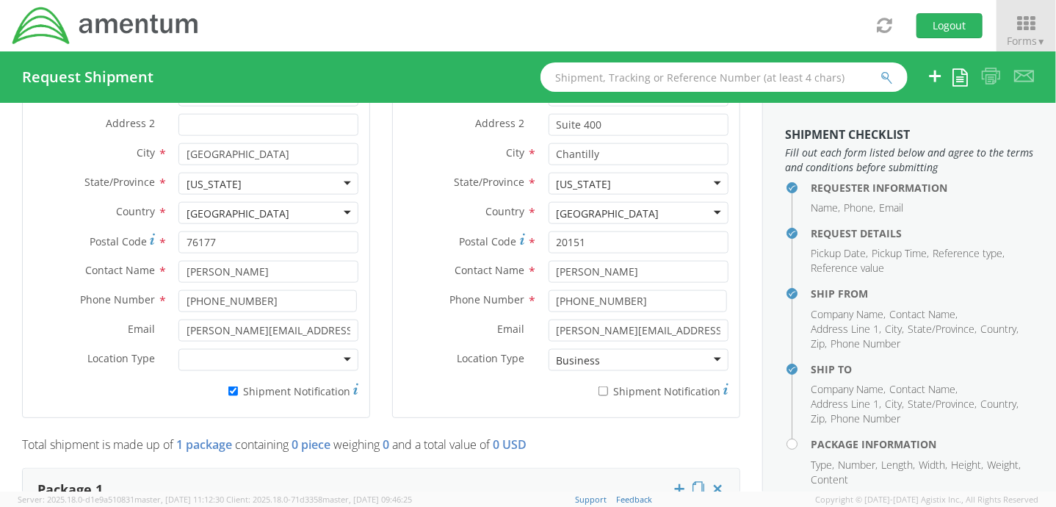
scroll to position [808, 0]
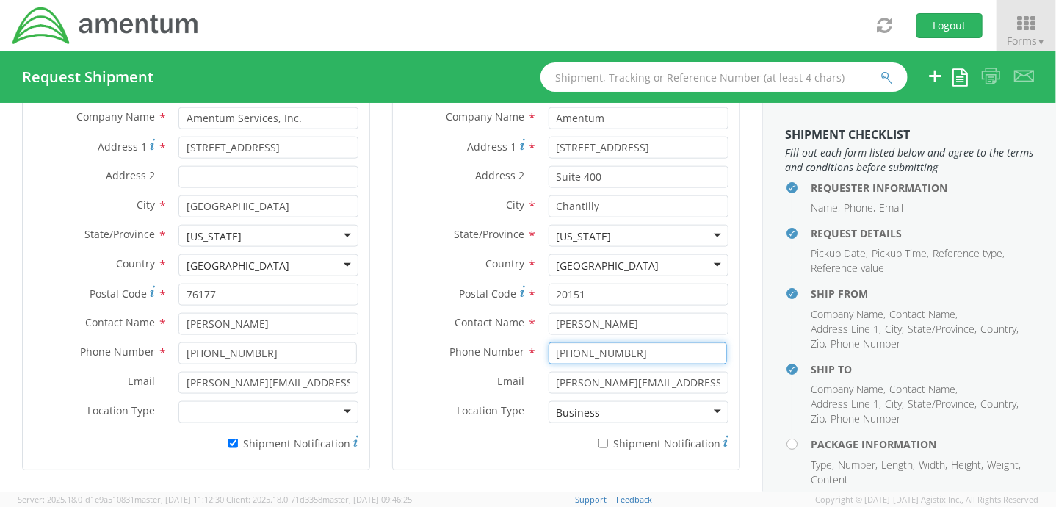
drag, startPoint x: 620, startPoint y: 353, endPoint x: 479, endPoint y: 344, distance: 141.4
click at [479, 344] on div "Phone Number * [PHONE_NUMBER]" at bounding box center [566, 353] width 347 height 22
paste input "[PHONE_NUMBER]"
type input "[PHONE_NUMBER]"
click at [381, 253] on div "Ship To Location Location * Company Alias * Company Name * Amentum [GEOGRAPHIC_…" at bounding box center [566, 241] width 370 height 496
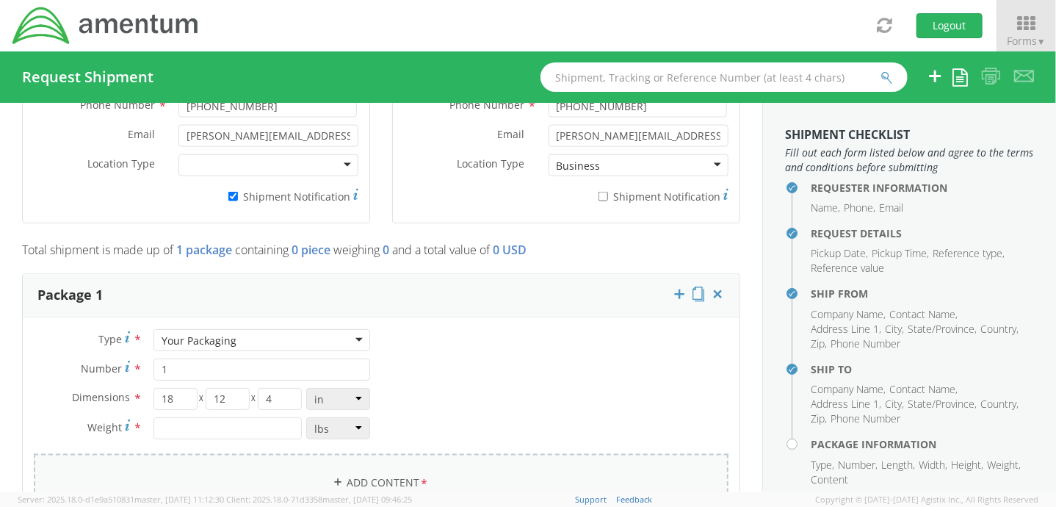
scroll to position [1249, 0]
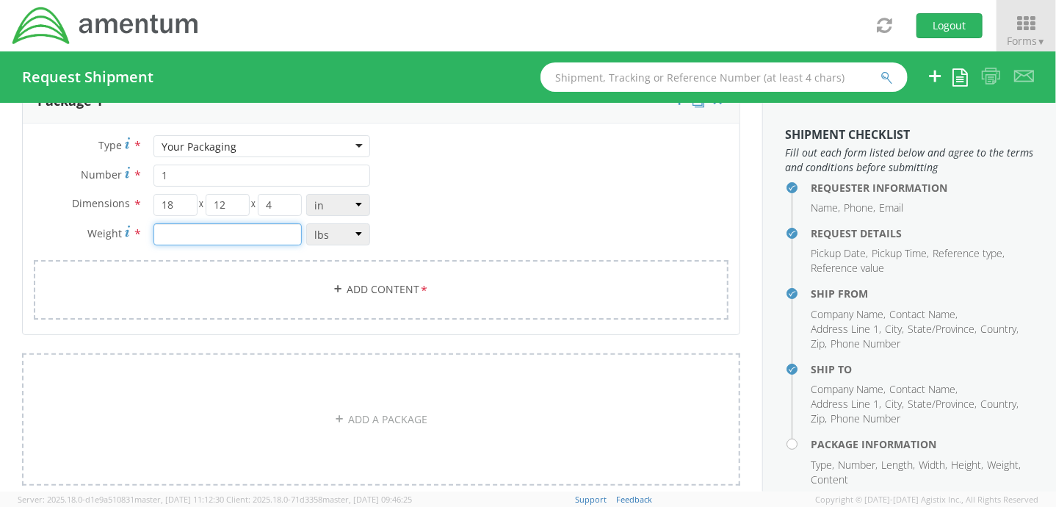
click at [229, 228] on input "number" at bounding box center [228, 234] width 149 height 22
type input "2"
click at [507, 230] on div "Type * Your Packaging Your Packaging Crate(s) Envelope Pallet(s) Oversized (Not…" at bounding box center [381, 236] width 717 height 203
drag, startPoint x: 284, startPoint y: 206, endPoint x: 226, endPoint y: 206, distance: 57.3
click at [226, 206] on div "18 X 12 X 4" at bounding box center [229, 205] width 151 height 22
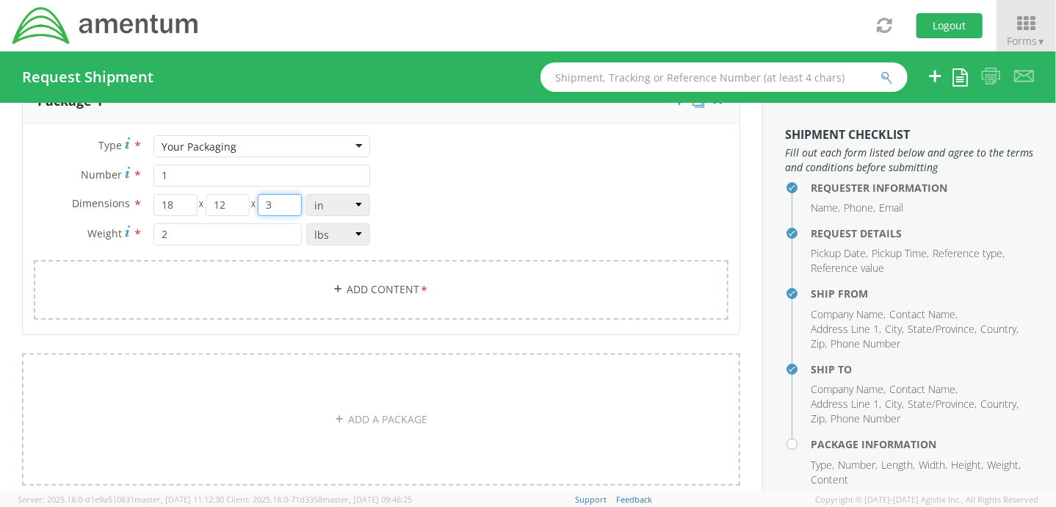
type input "3"
drag, startPoint x: 455, startPoint y: 224, endPoint x: 439, endPoint y: 237, distance: 21.5
click at [455, 224] on div "Type * Your Packaging Your Packaging Crate(s) Envelope Pallet(s) Oversized (Not…" at bounding box center [381, 236] width 717 height 203
click at [366, 286] on link "Add Content *" at bounding box center [381, 289] width 695 height 59
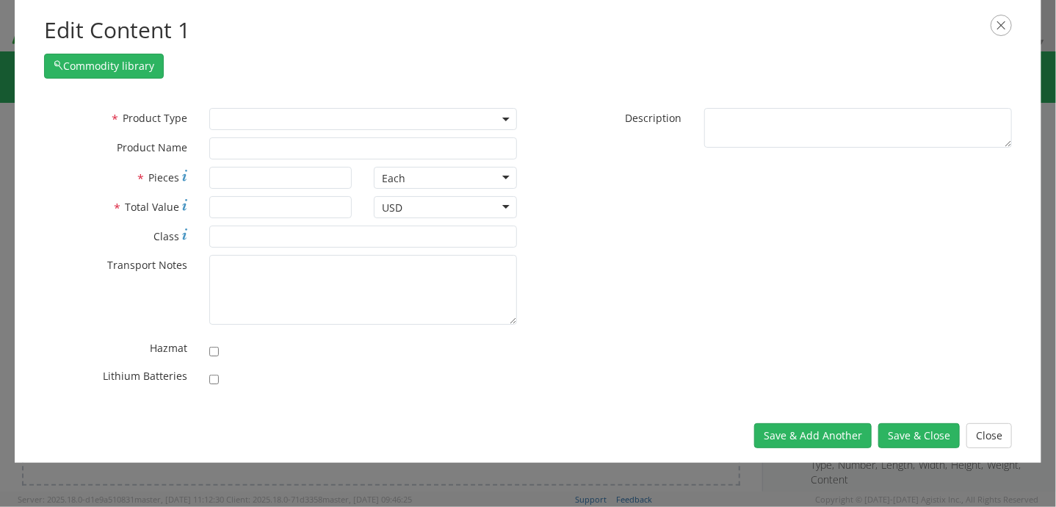
click at [241, 124] on span at bounding box center [363, 119] width 308 height 22
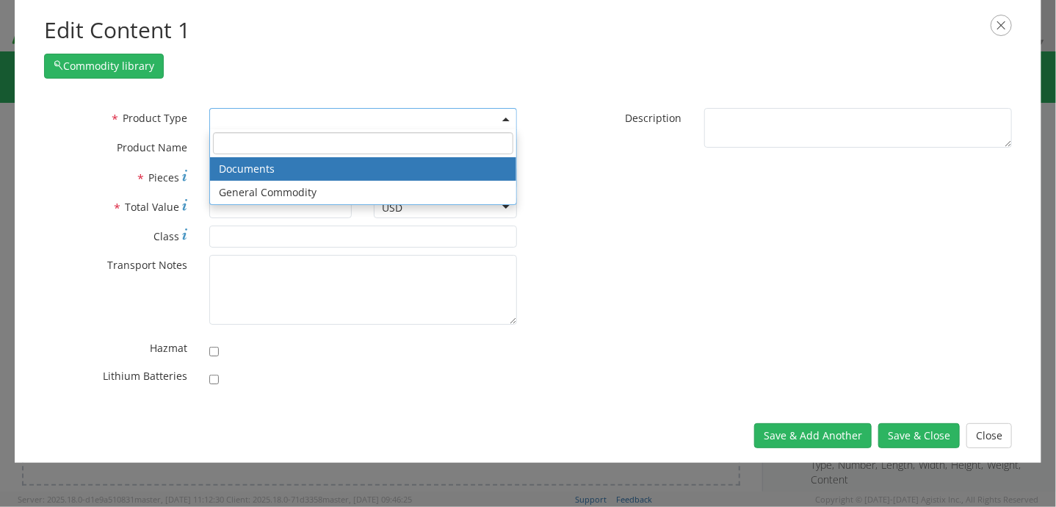
select select "DOCUMENT"
type input "Documents"
type input "1"
type textarea "Documents"
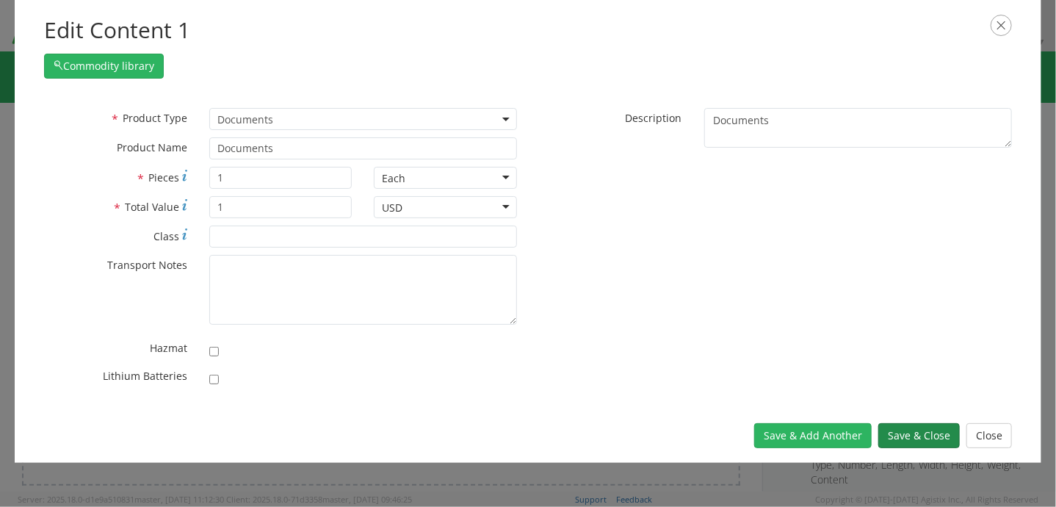
click at [923, 433] on button "Save & Close" at bounding box center [919, 435] width 82 height 25
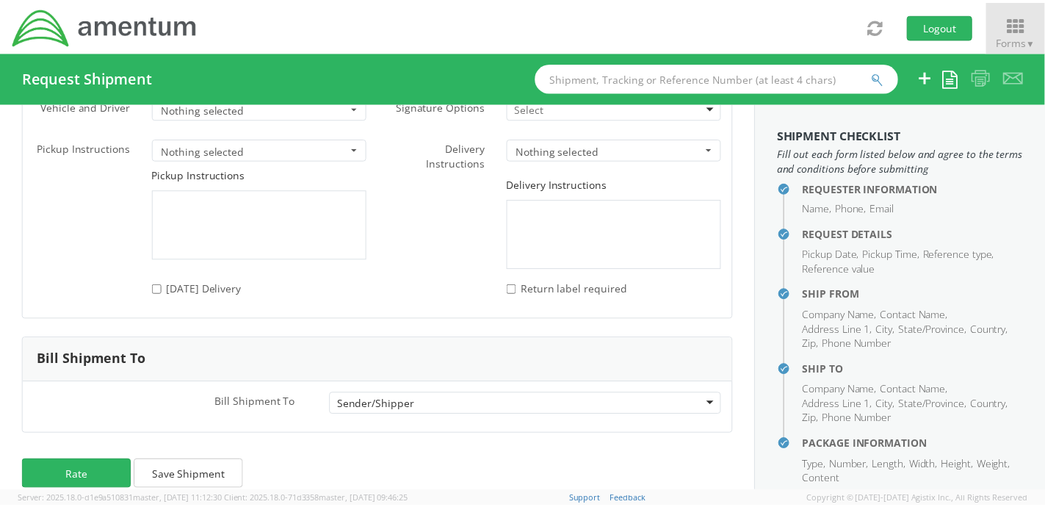
scroll to position [2005, 0]
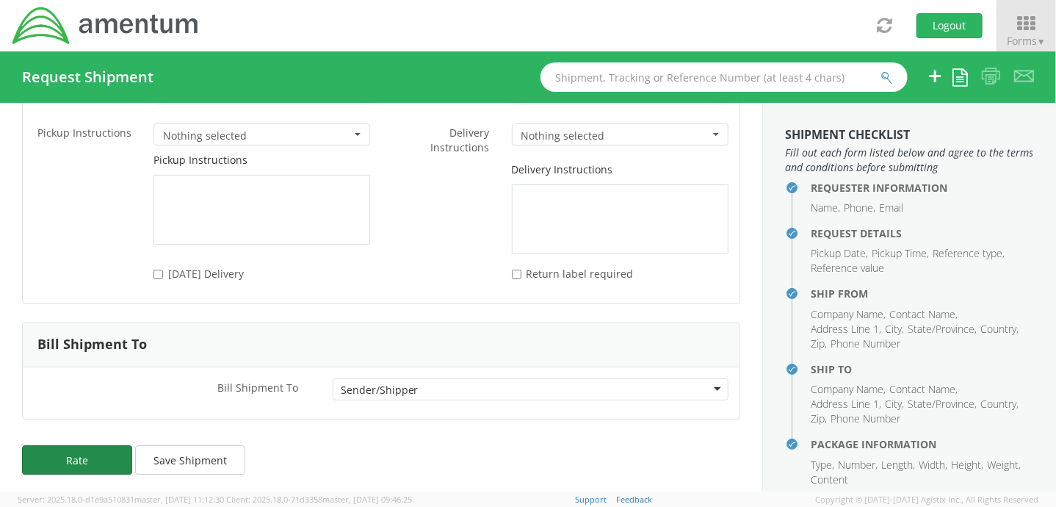
click at [87, 452] on button "Rate" at bounding box center [77, 459] width 110 height 29
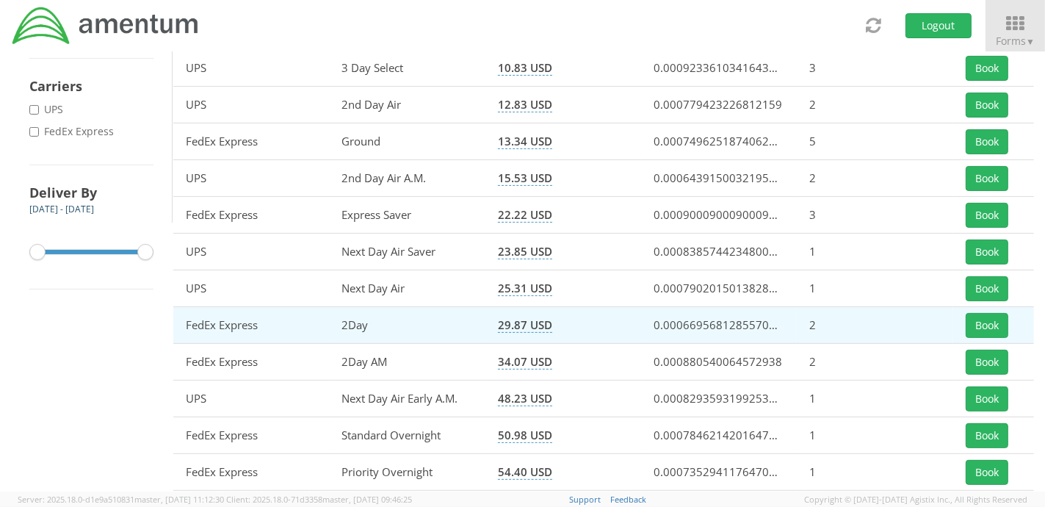
scroll to position [337, 0]
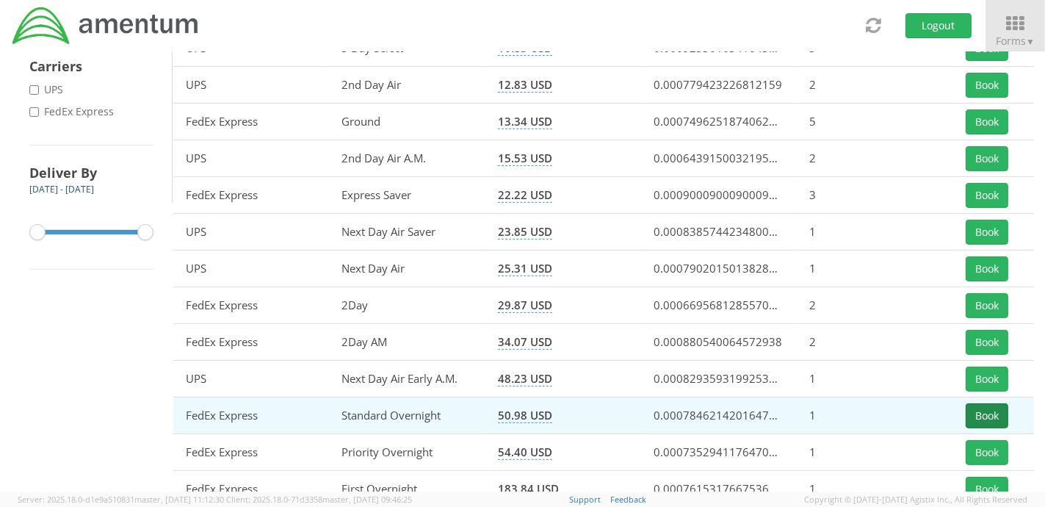
click at [981, 416] on button "Book" at bounding box center [987, 415] width 43 height 25
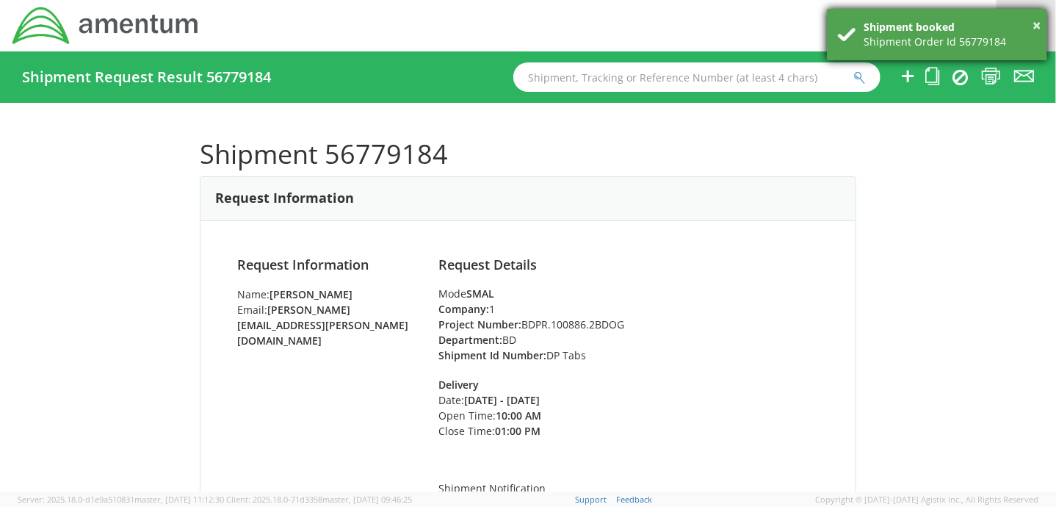
click at [1042, 24] on div "× Shipment booked Shipment Order Id 56779184" at bounding box center [937, 34] width 220 height 51
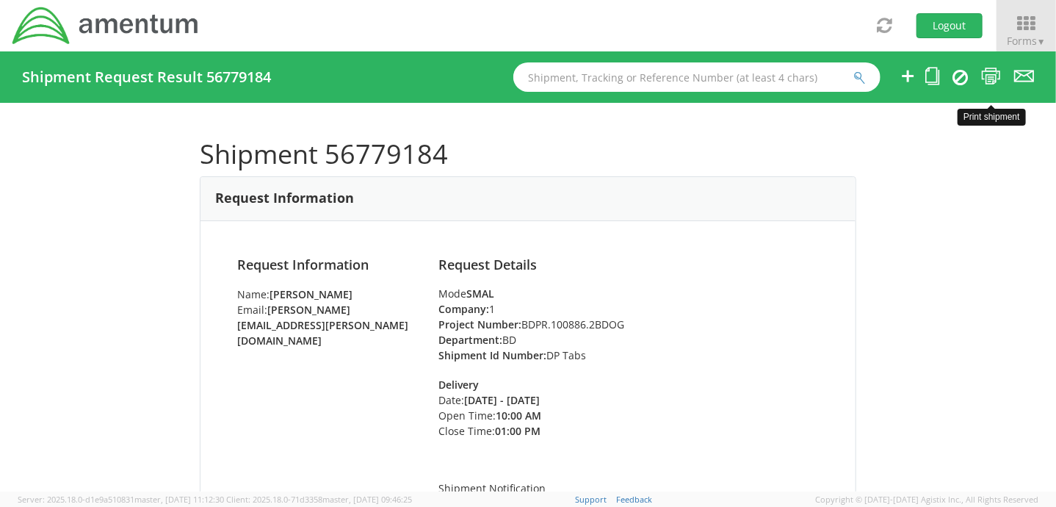
click at [995, 80] on icon at bounding box center [991, 76] width 20 height 18
